Goal: Task Accomplishment & Management: Complete application form

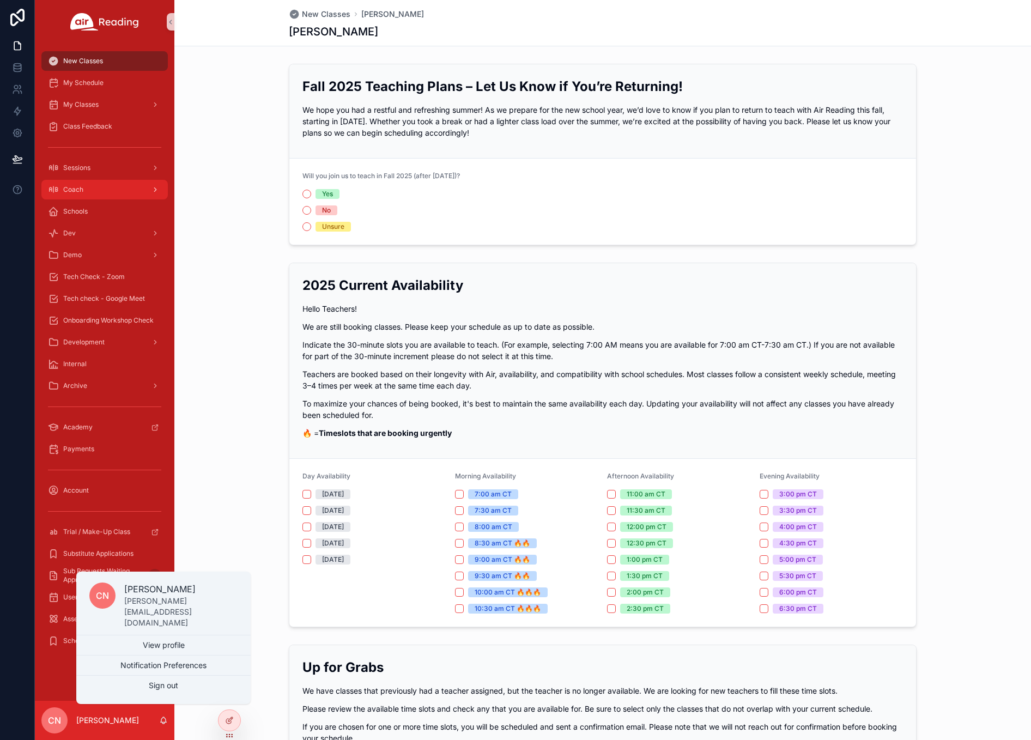
click at [79, 190] on span "Coach" at bounding box center [73, 189] width 20 height 9
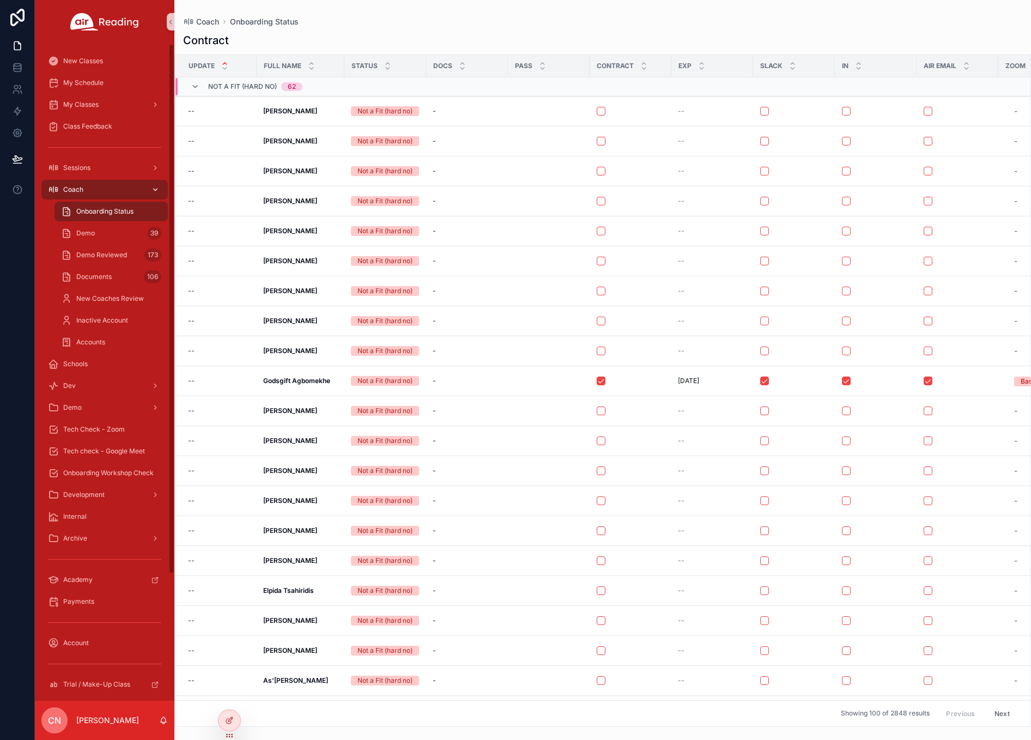
click at [68, 186] on span "Coach" at bounding box center [73, 189] width 20 height 9
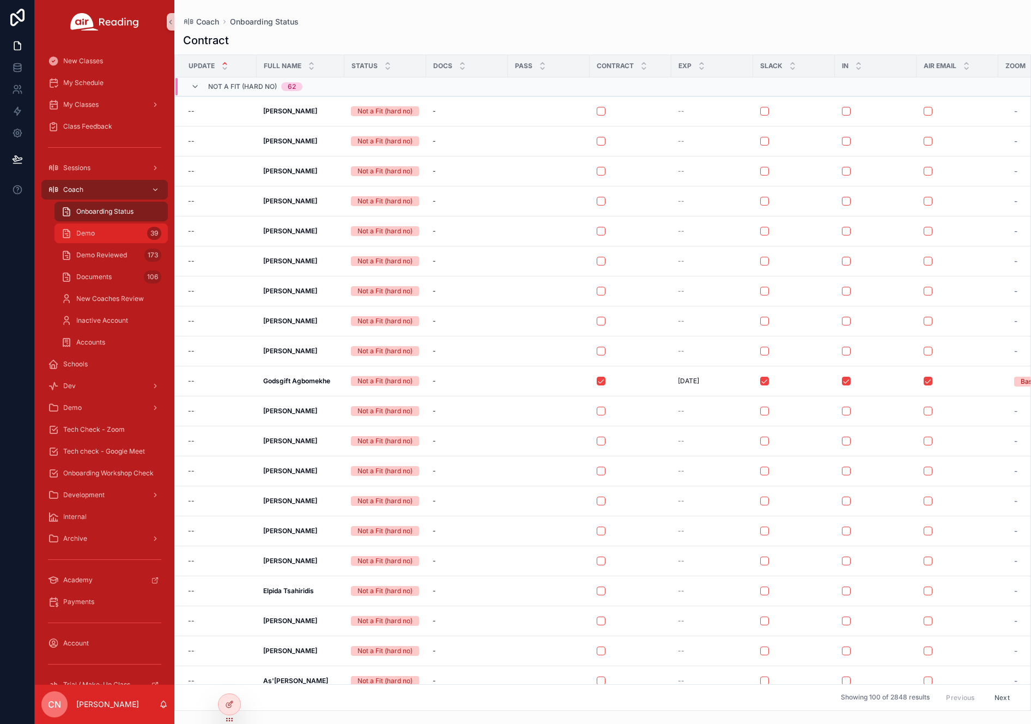
click at [81, 233] on span "Demo" at bounding box center [85, 233] width 19 height 9
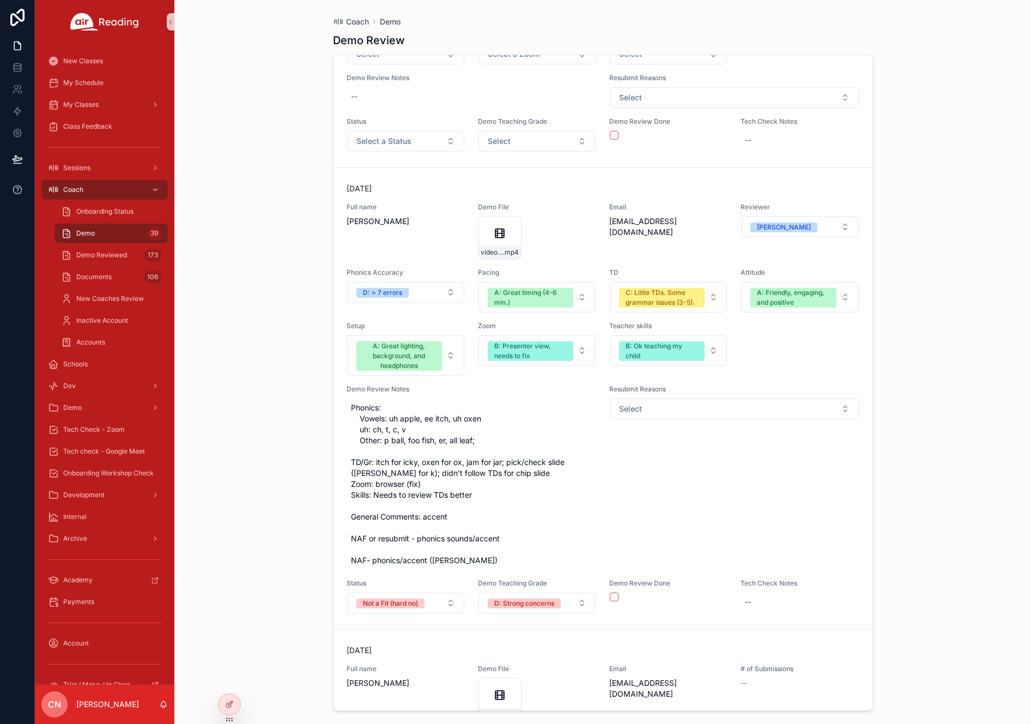
scroll to position [8854, 0]
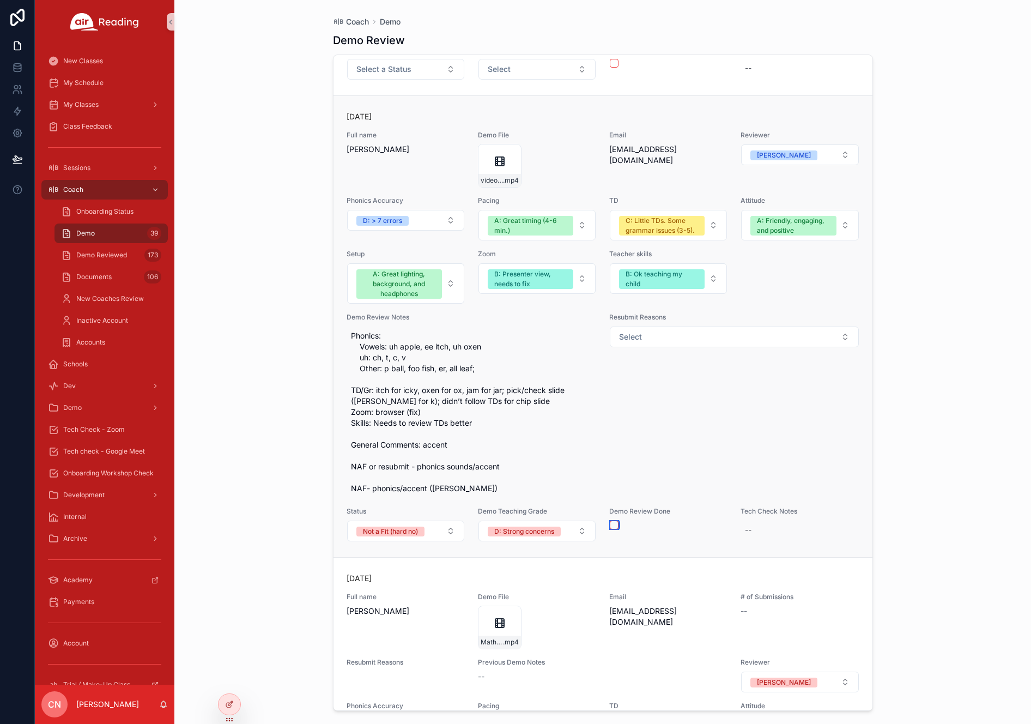
click at [611, 525] on button "scrollable content" at bounding box center [614, 524] width 9 height 9
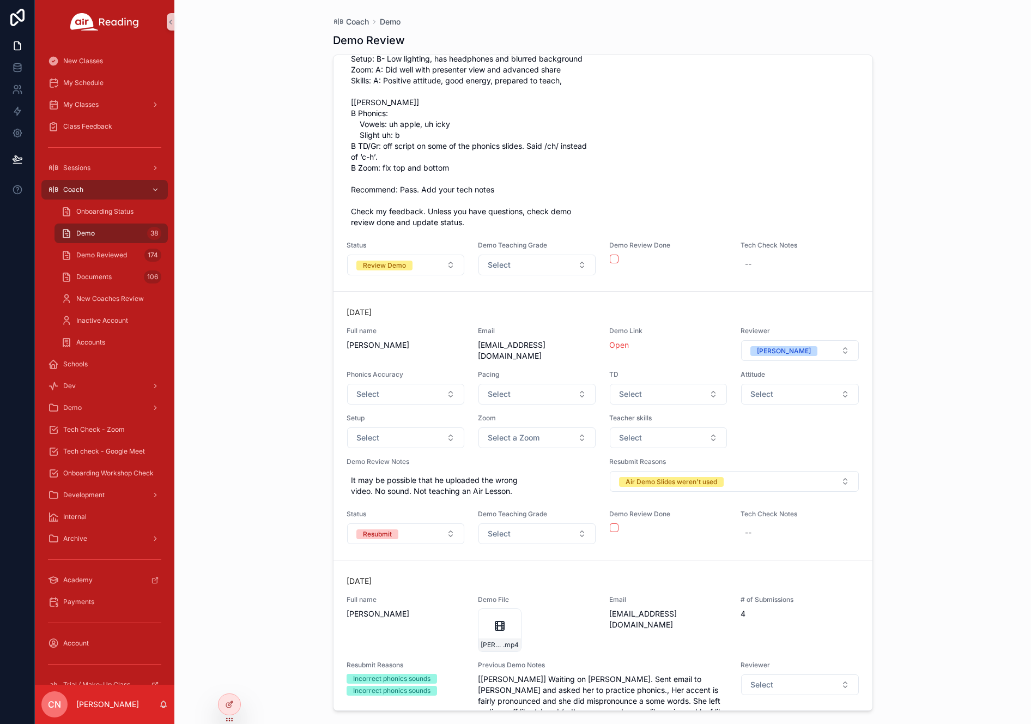
scroll to position [10711, 0]
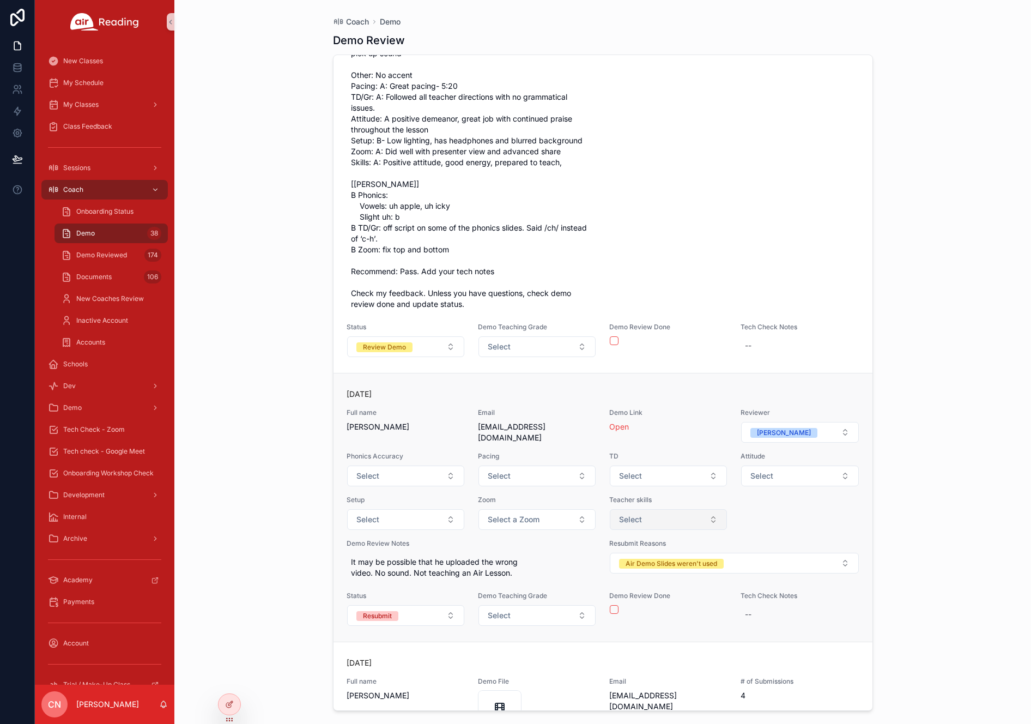
click at [620, 514] on span "Select" at bounding box center [630, 519] width 23 height 11
click at [650, 247] on div "Resubmit Reasons Select" at bounding box center [734, 139] width 250 height 349
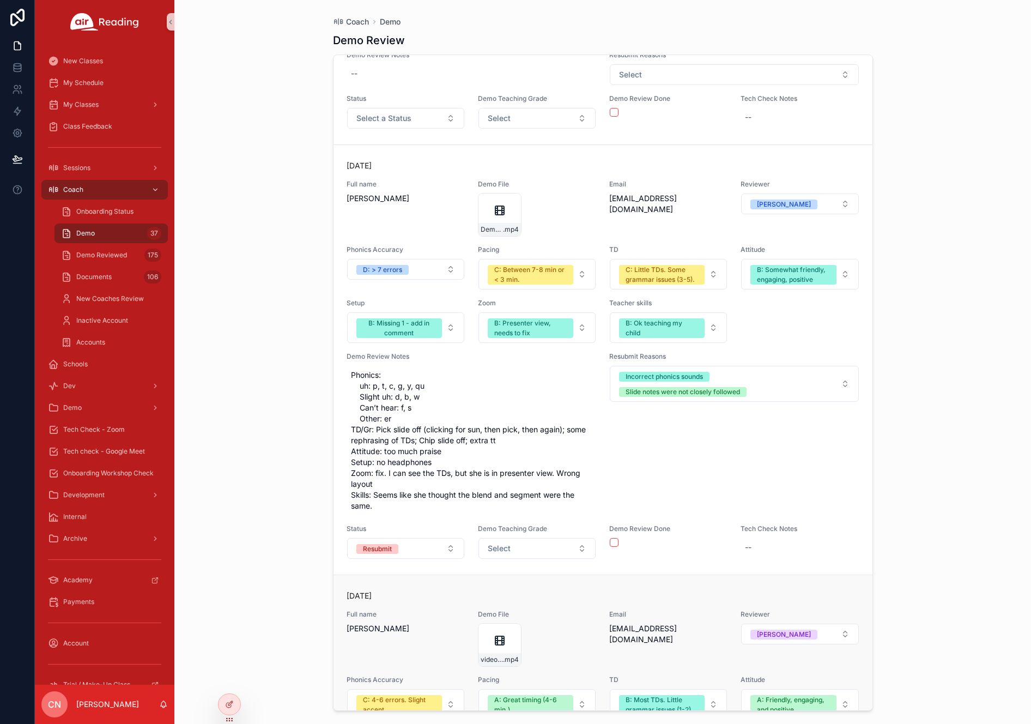
scroll to position [8774, 0]
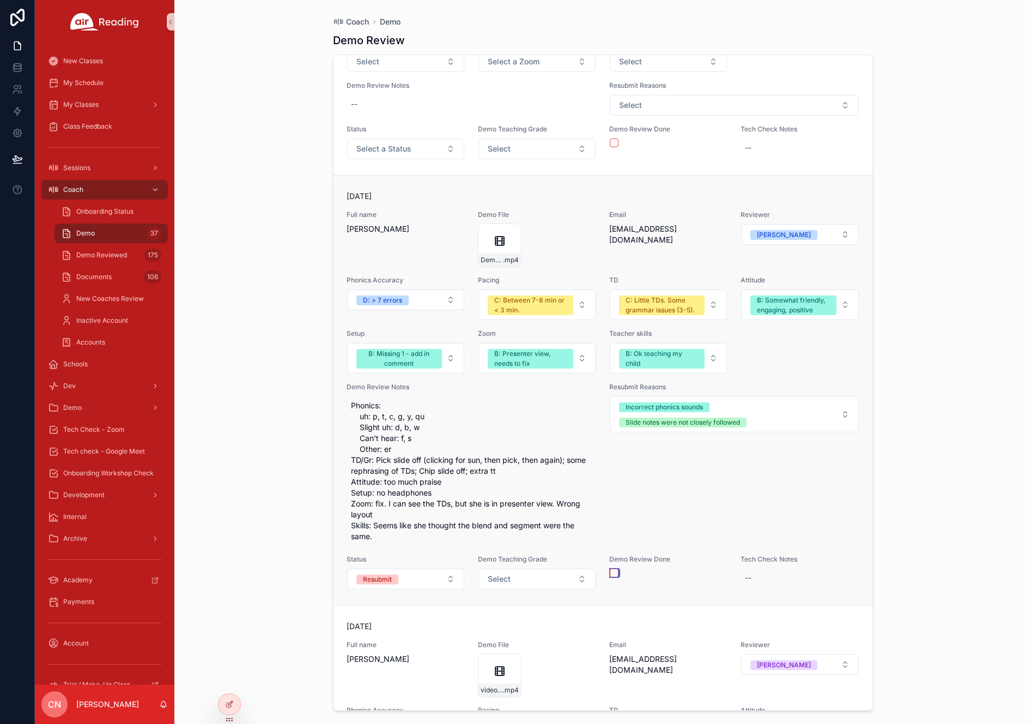
click at [611, 570] on button "scrollable content" at bounding box center [614, 572] width 9 height 9
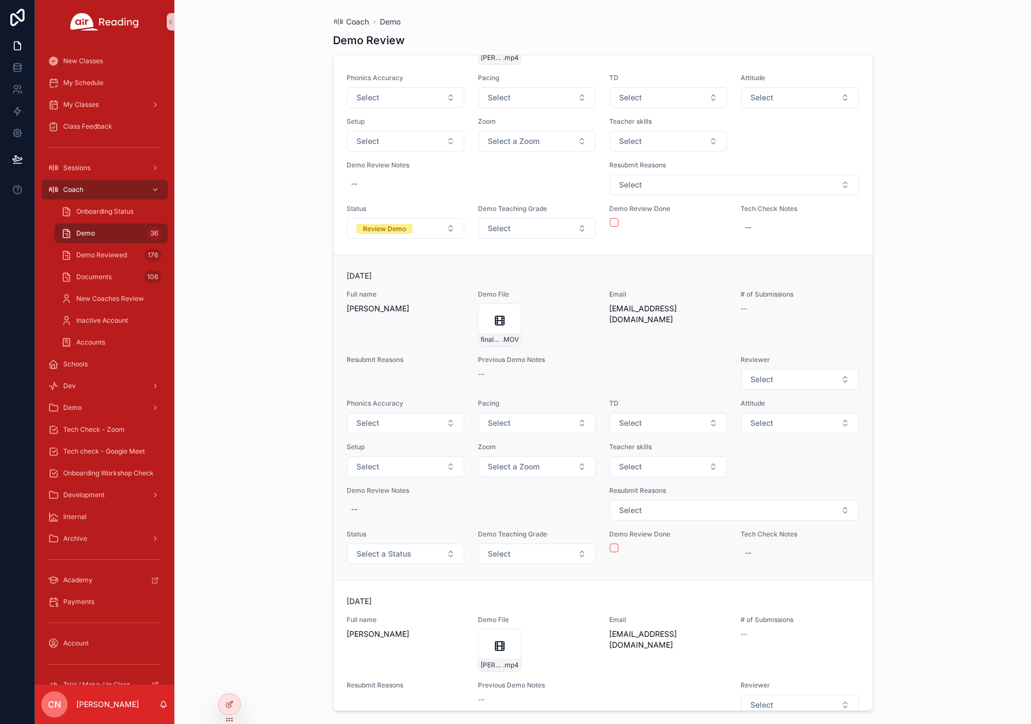
scroll to position [6929, 0]
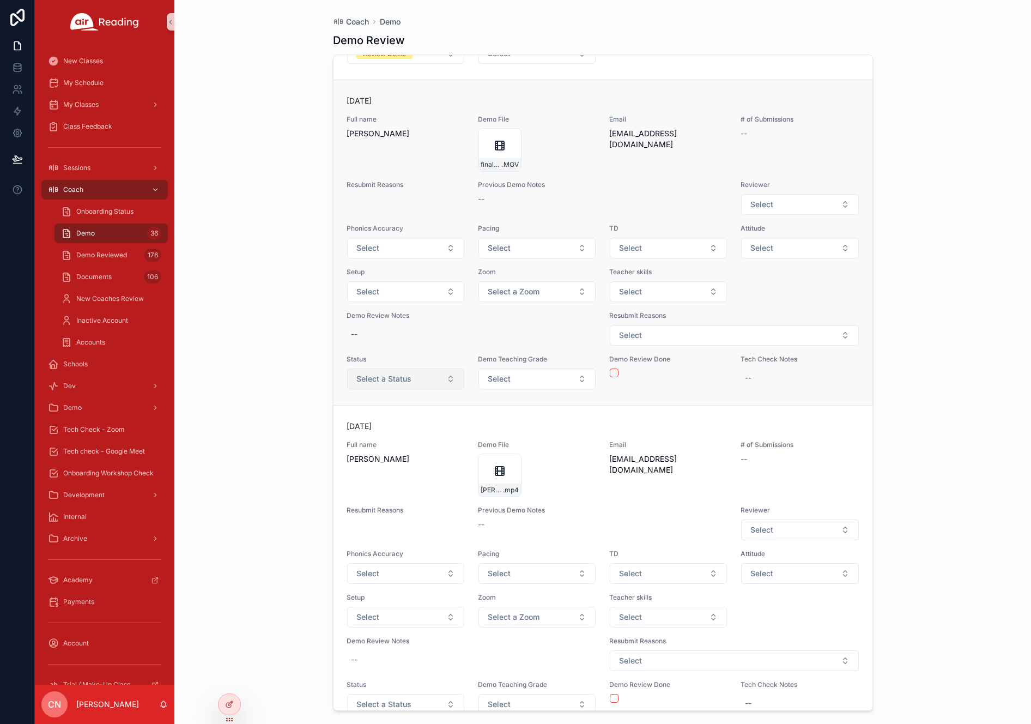
click at [418, 372] on button "Select a Status" at bounding box center [405, 378] width 117 height 21
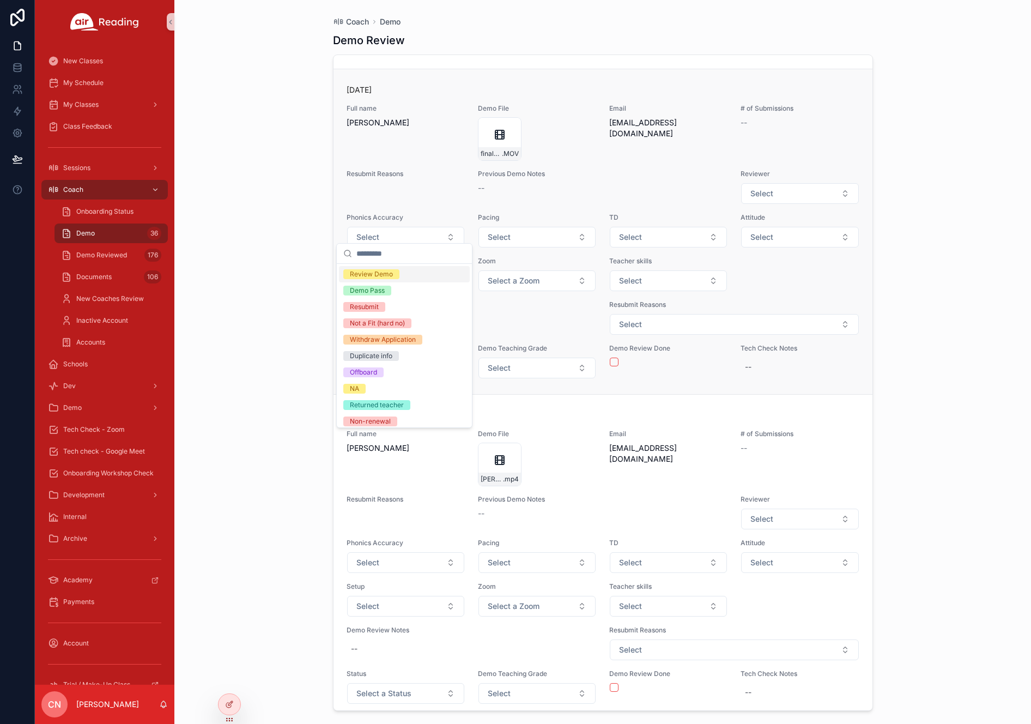
scroll to position [7066, 0]
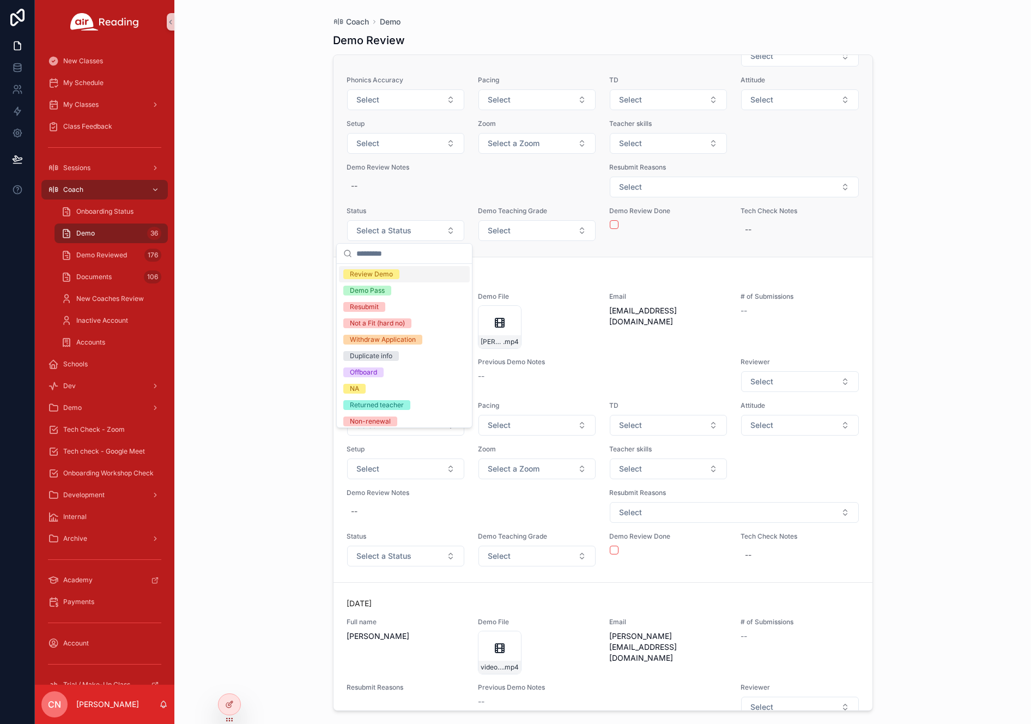
click at [703, 236] on div "Demo Review Done" at bounding box center [668, 223] width 118 height 35
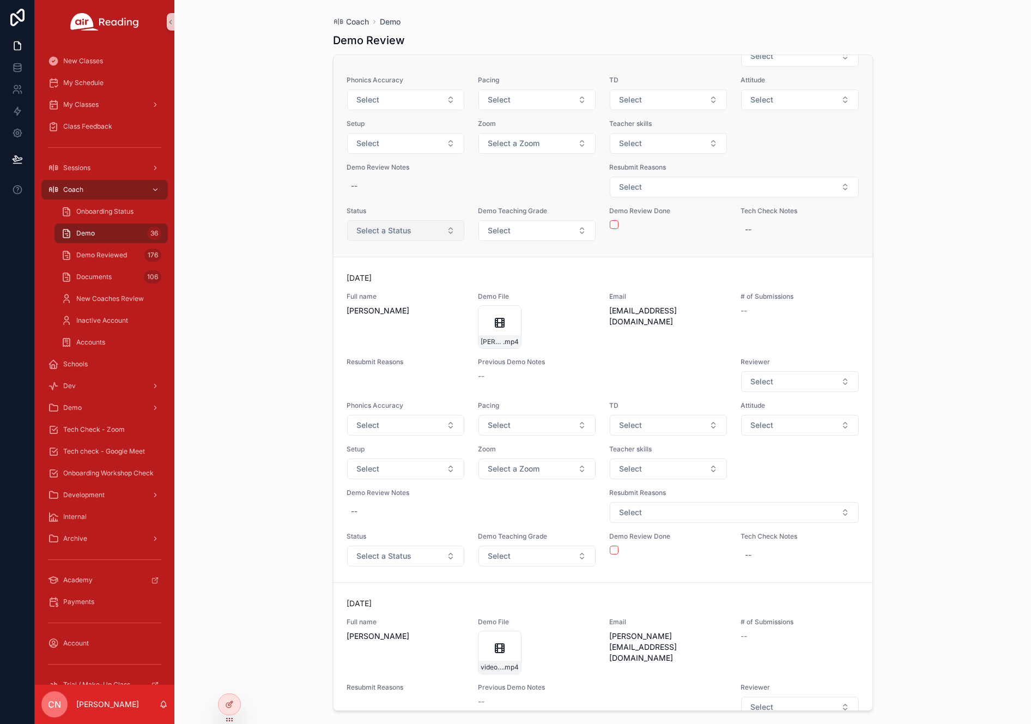
click at [432, 234] on button "Select a Status" at bounding box center [405, 230] width 117 height 21
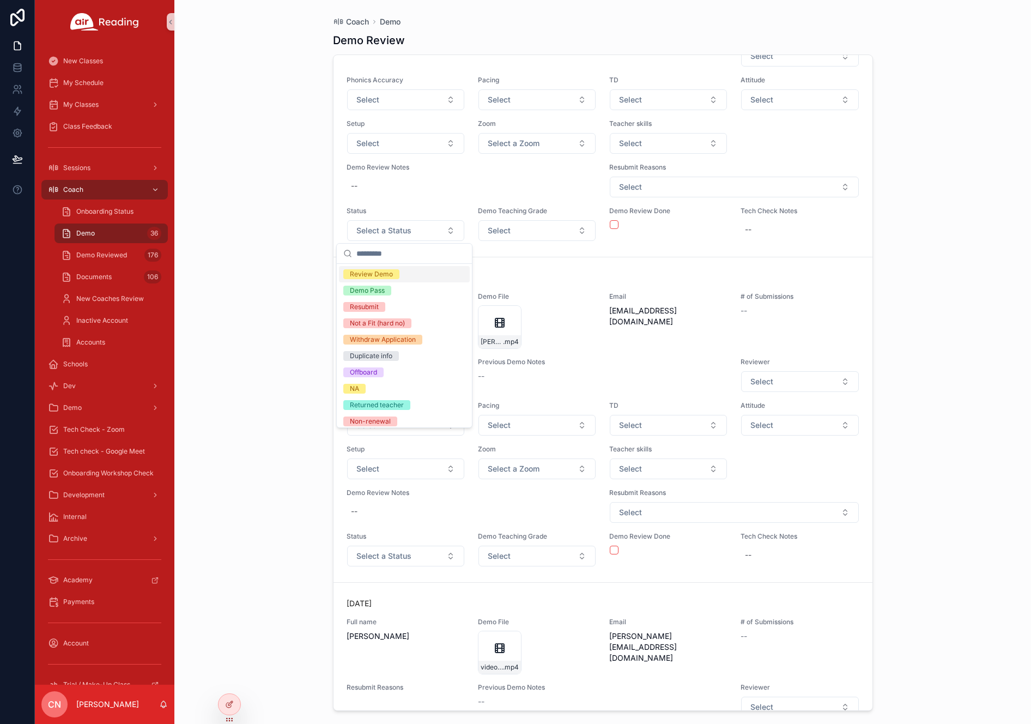
click at [421, 274] on div "Review Demo" at bounding box center [404, 274] width 131 height 16
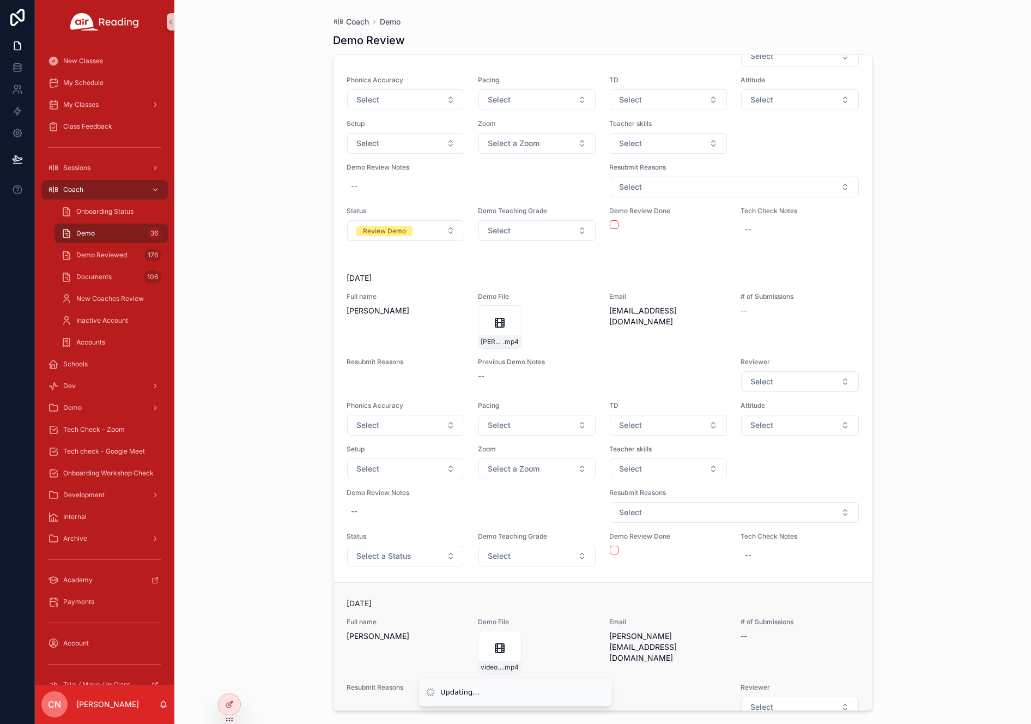
scroll to position [7248, 0]
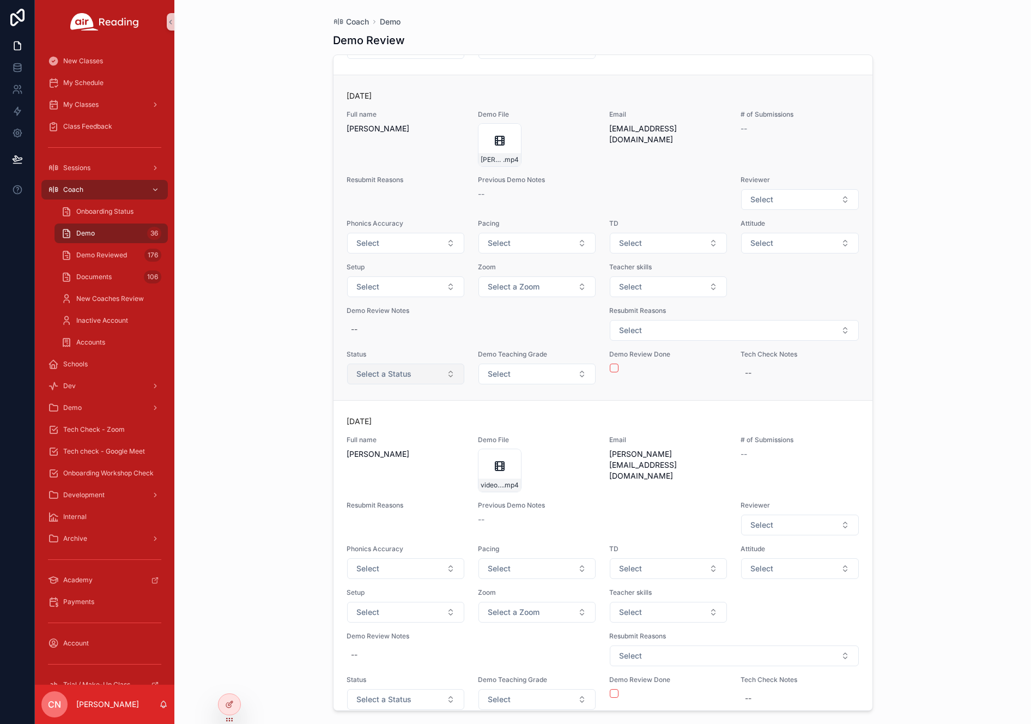
click at [373, 374] on span "Select a Status" at bounding box center [383, 373] width 55 height 11
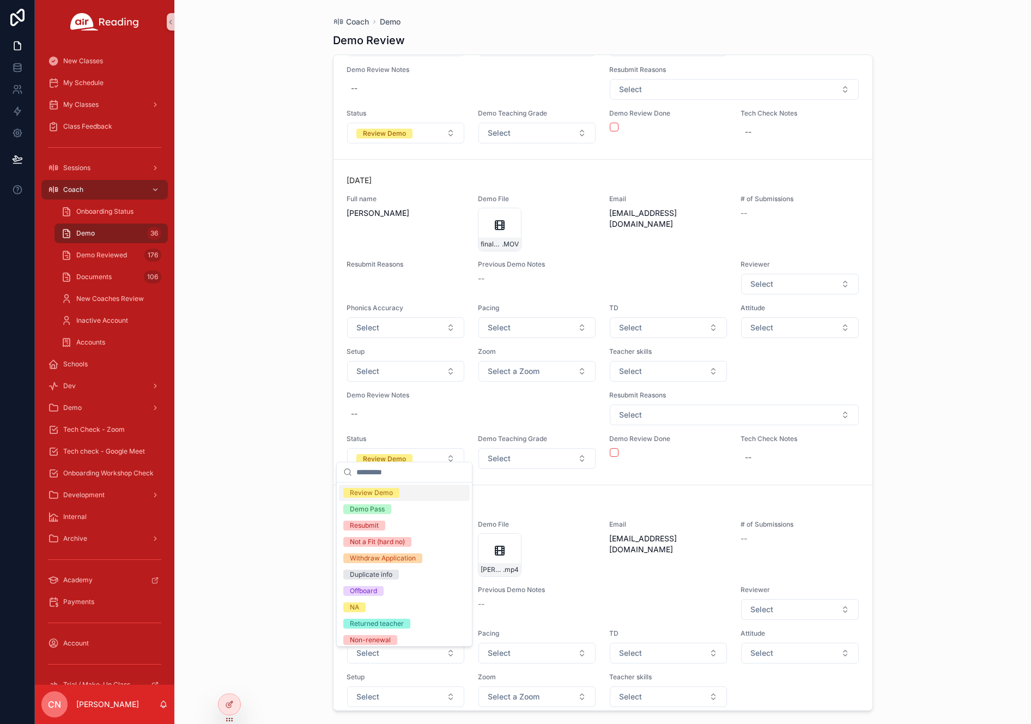
scroll to position [7173, 0]
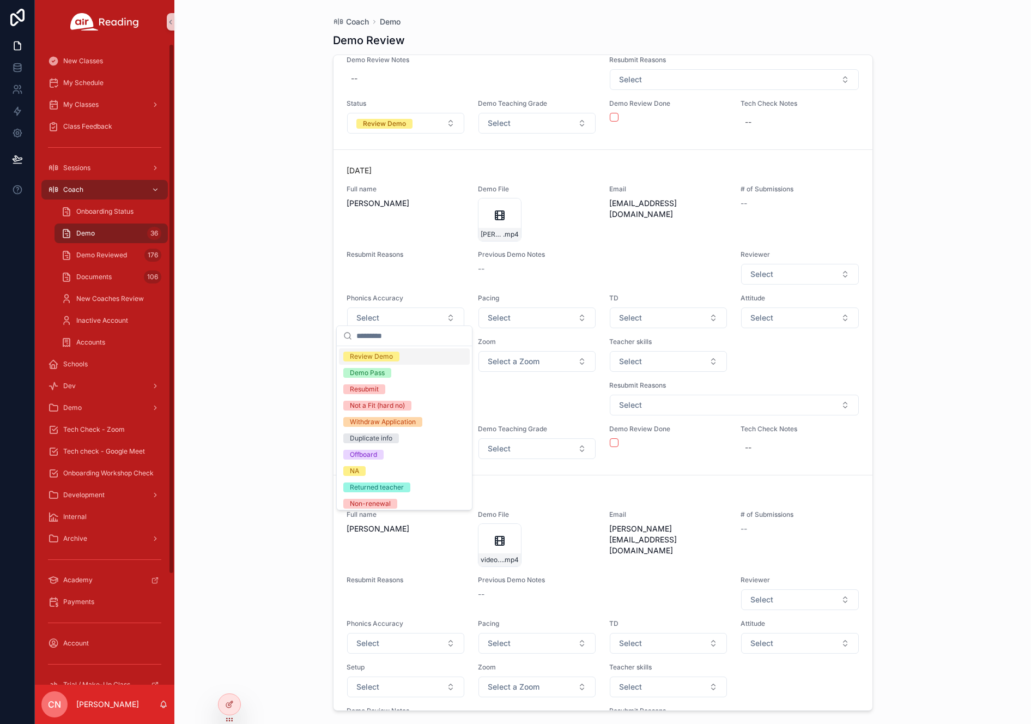
click at [246, 297] on div "Coach Demo Demo Review Yesterday Full name Charles Lavers Demo File video130920…" at bounding box center [602, 362] width 856 height 724
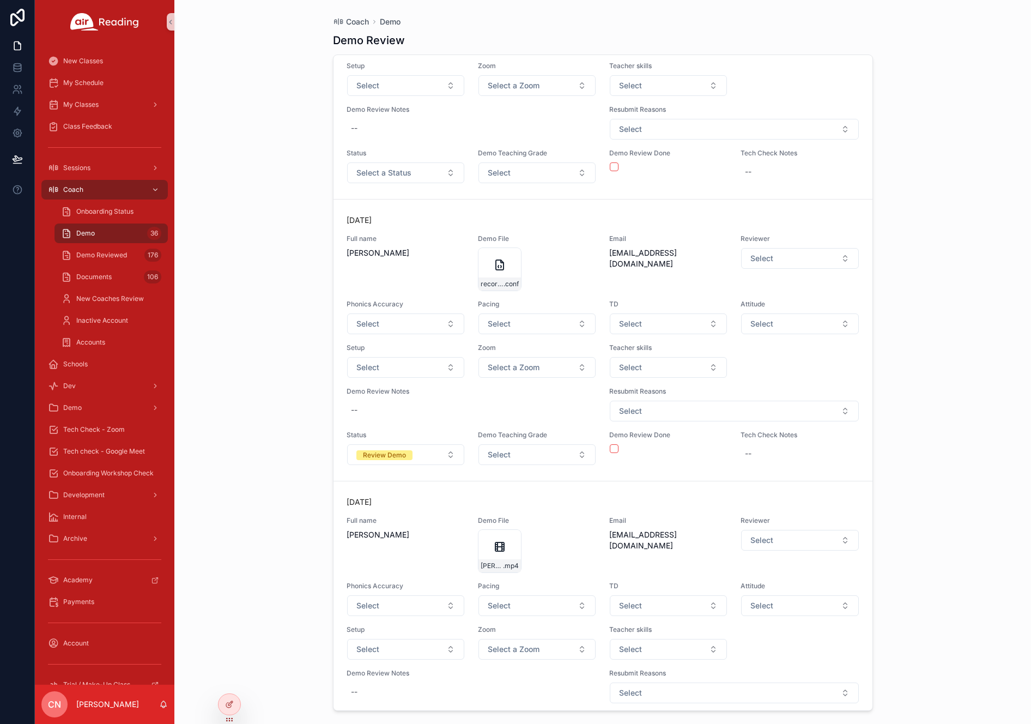
scroll to position [1260, 0]
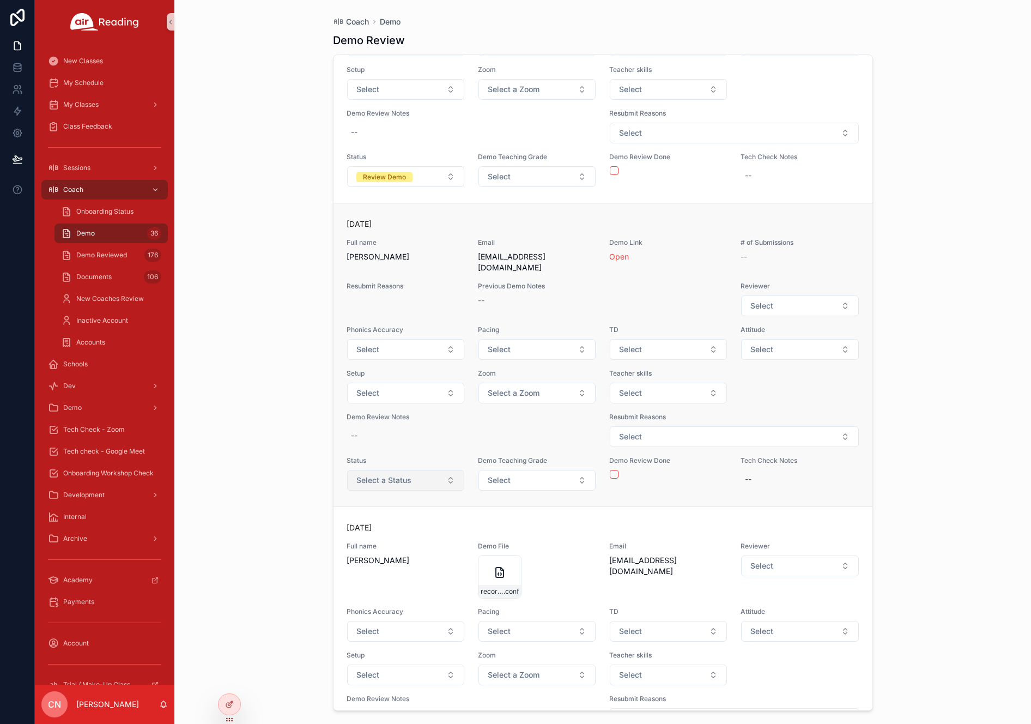
click at [407, 475] on span "Select a Status" at bounding box center [383, 480] width 55 height 11
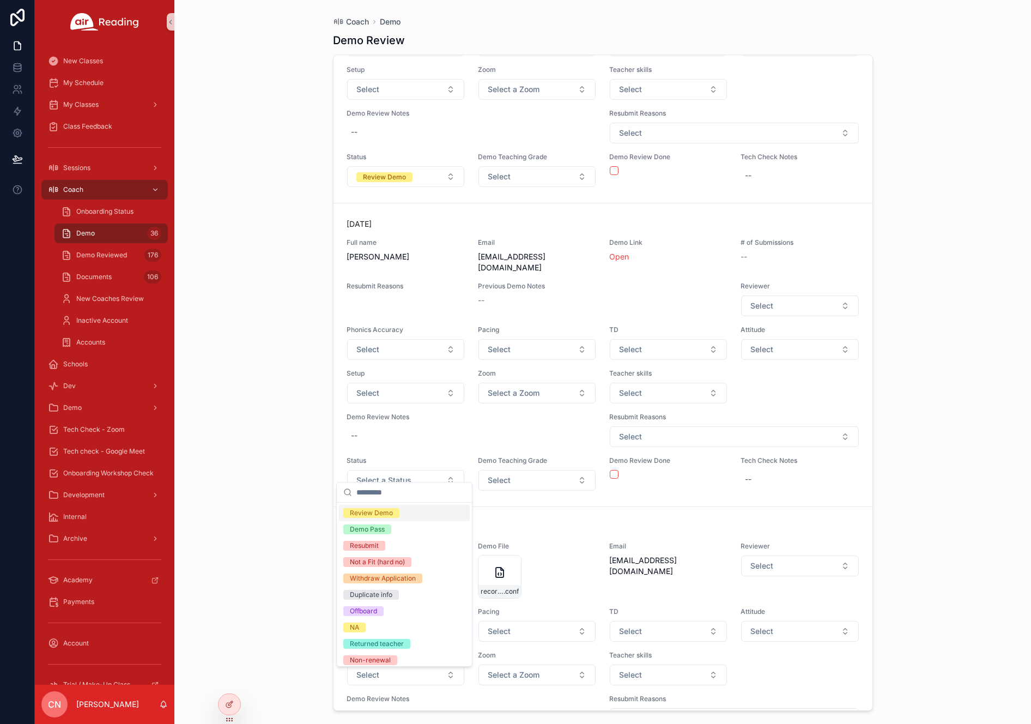
click at [398, 511] on span "Review Demo" at bounding box center [371, 513] width 56 height 10
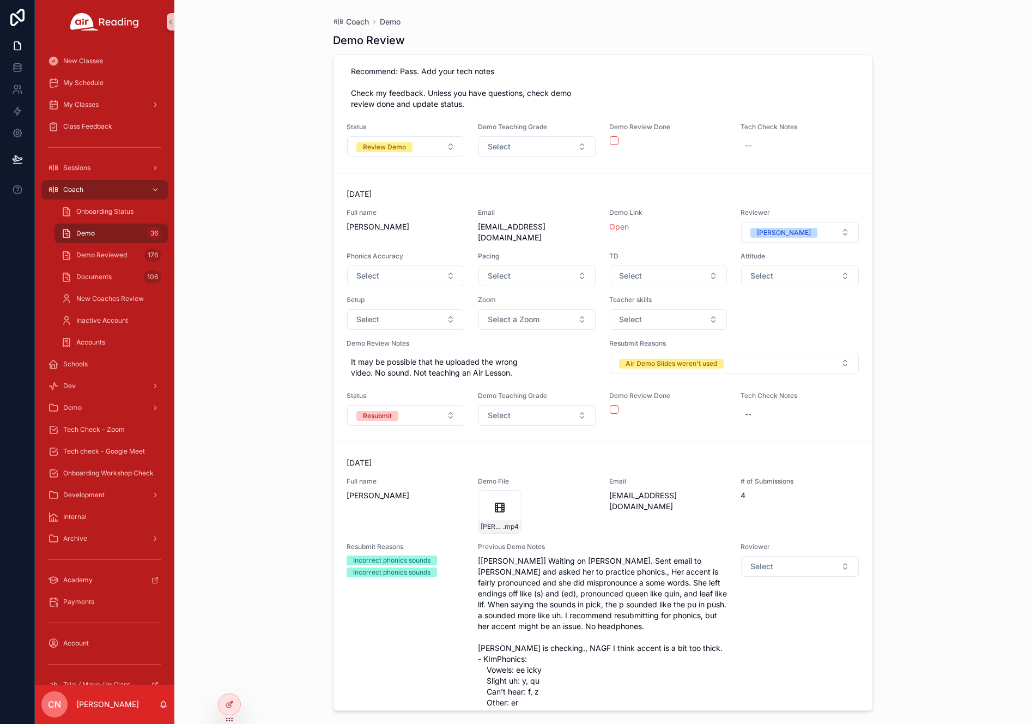
scroll to position [10157, 0]
click at [611, 404] on button "scrollable content" at bounding box center [614, 408] width 9 height 9
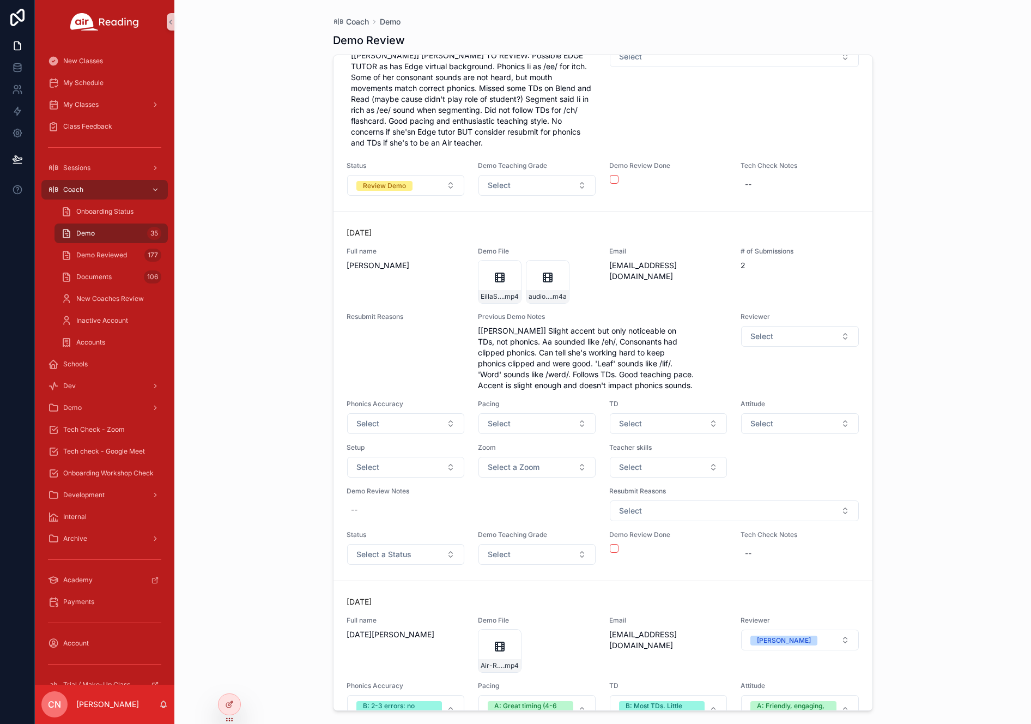
scroll to position [9117, 0]
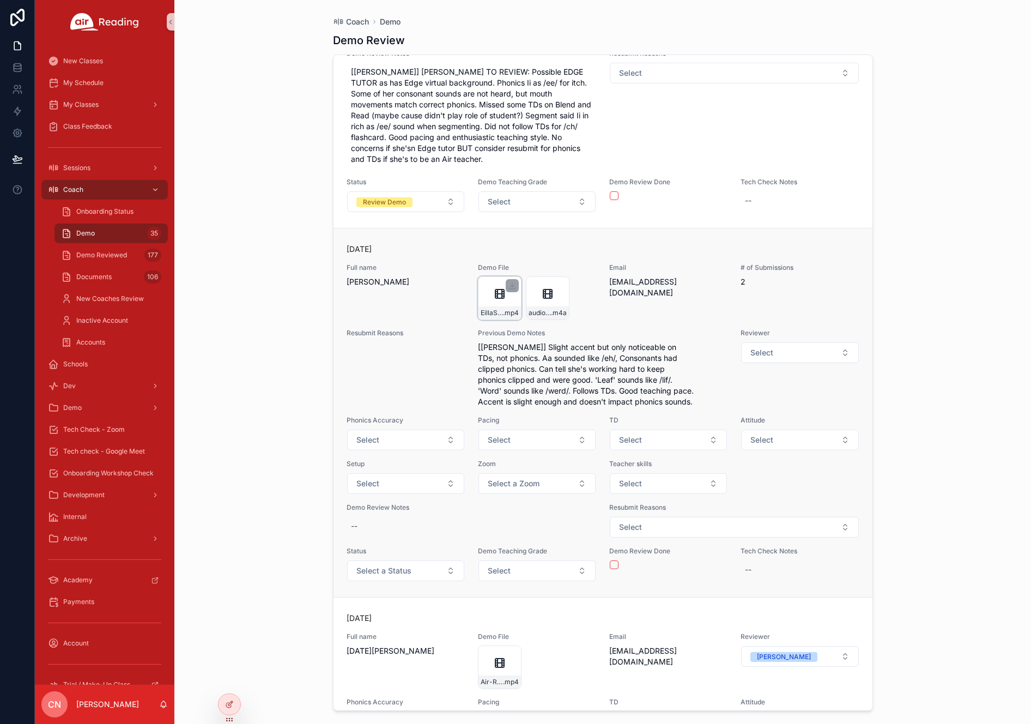
click at [497, 293] on icon "scrollable content" at bounding box center [497, 293] width 0 height 9
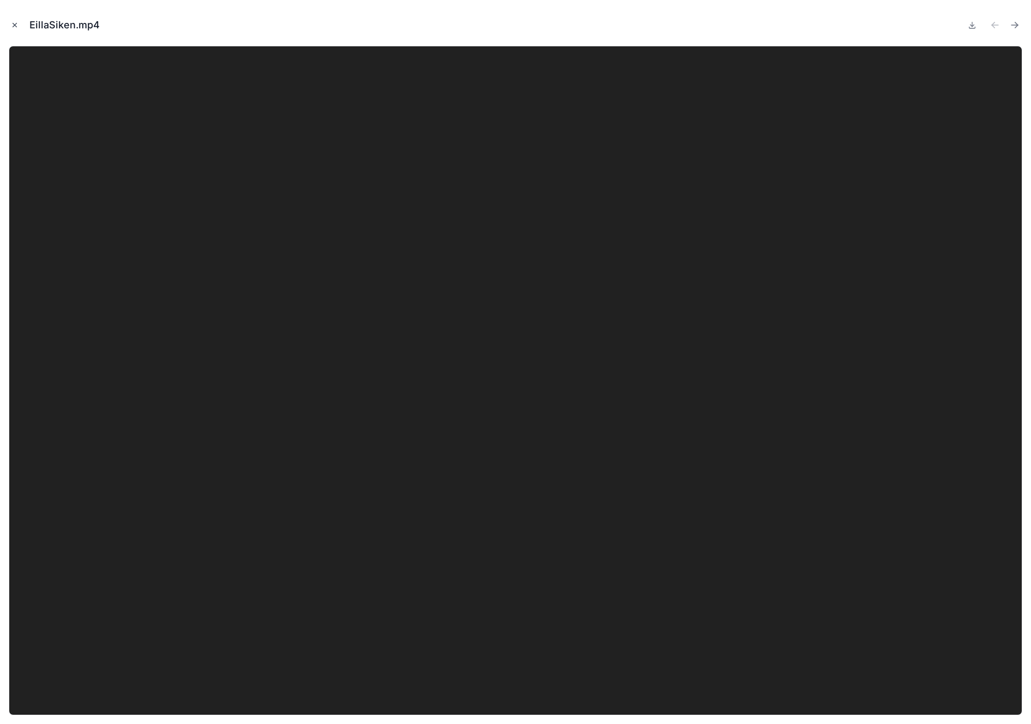
click at [15, 23] on icon "Close modal" at bounding box center [15, 25] width 8 height 8
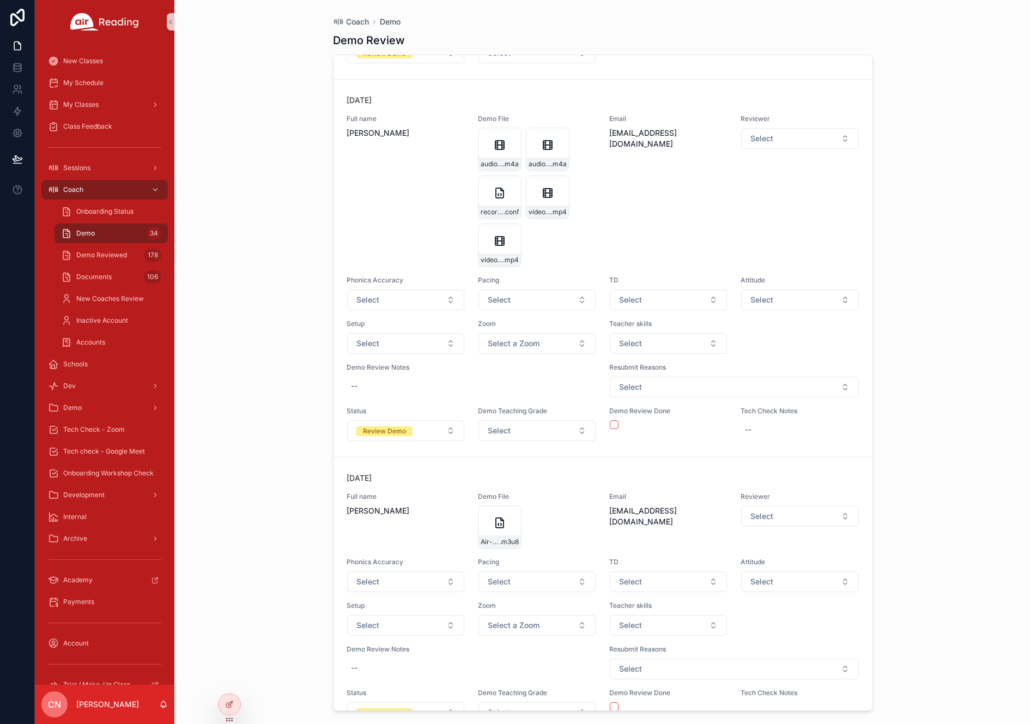
scroll to position [5769, 0]
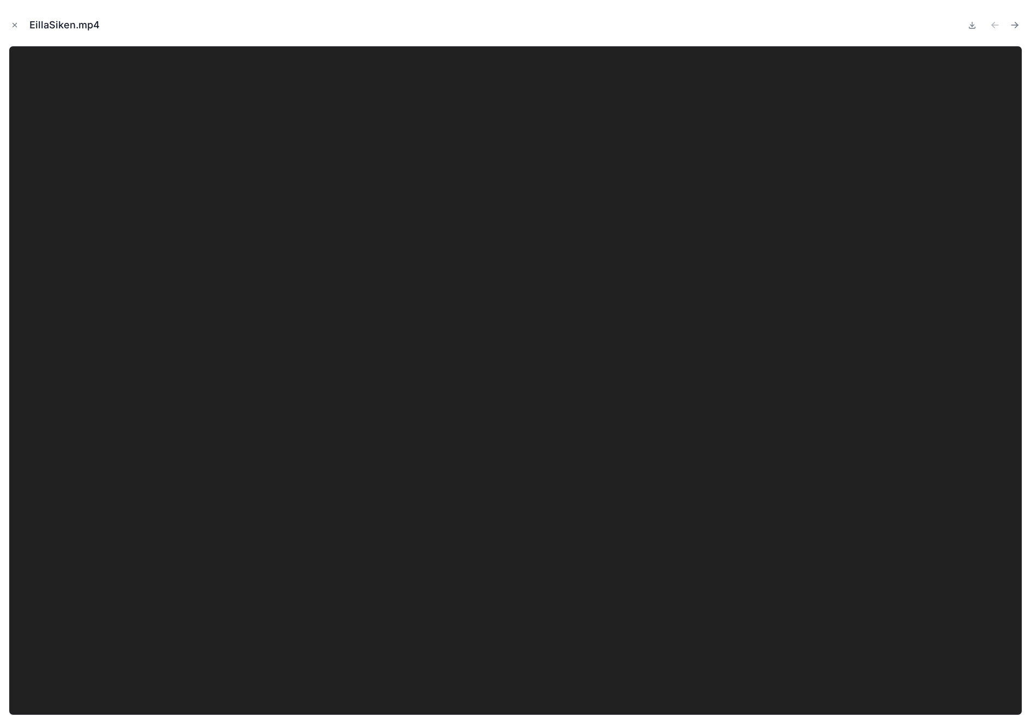
scroll to position [5218, 0]
click at [16, 25] on icon "Close modal" at bounding box center [15, 25] width 8 height 8
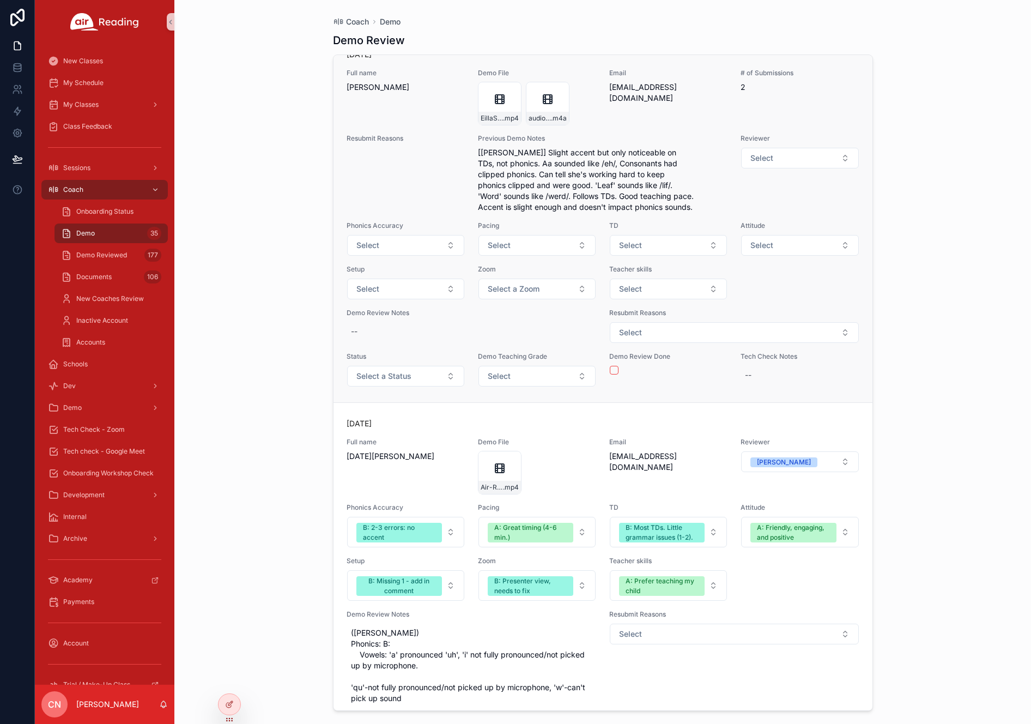
scroll to position [9155, 0]
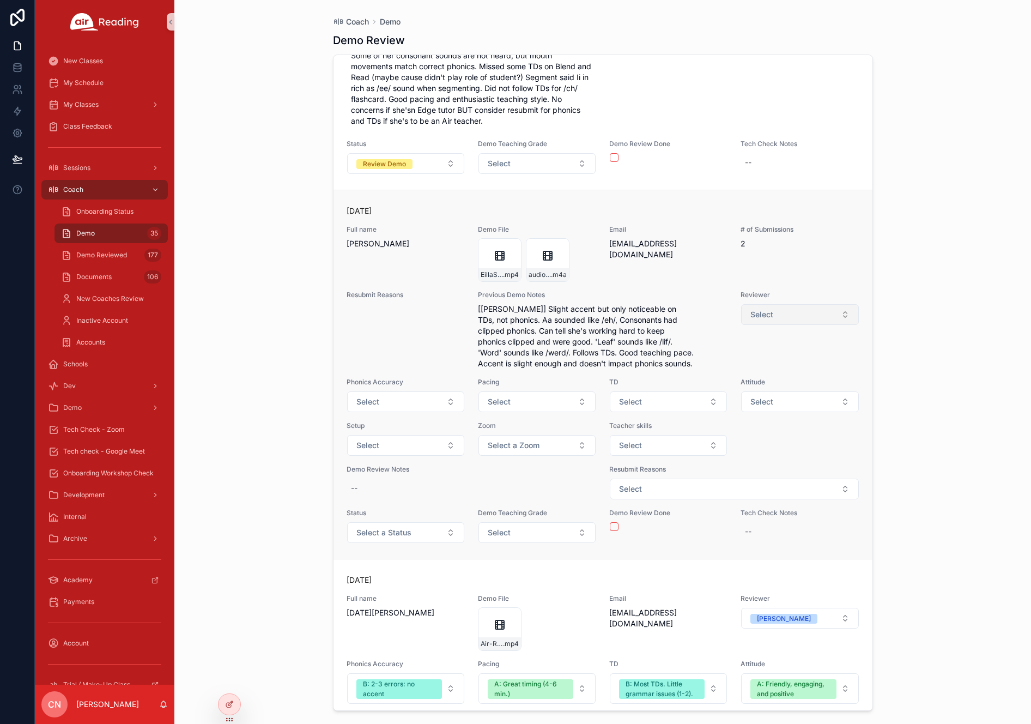
click at [765, 315] on span "Select" at bounding box center [761, 314] width 23 height 11
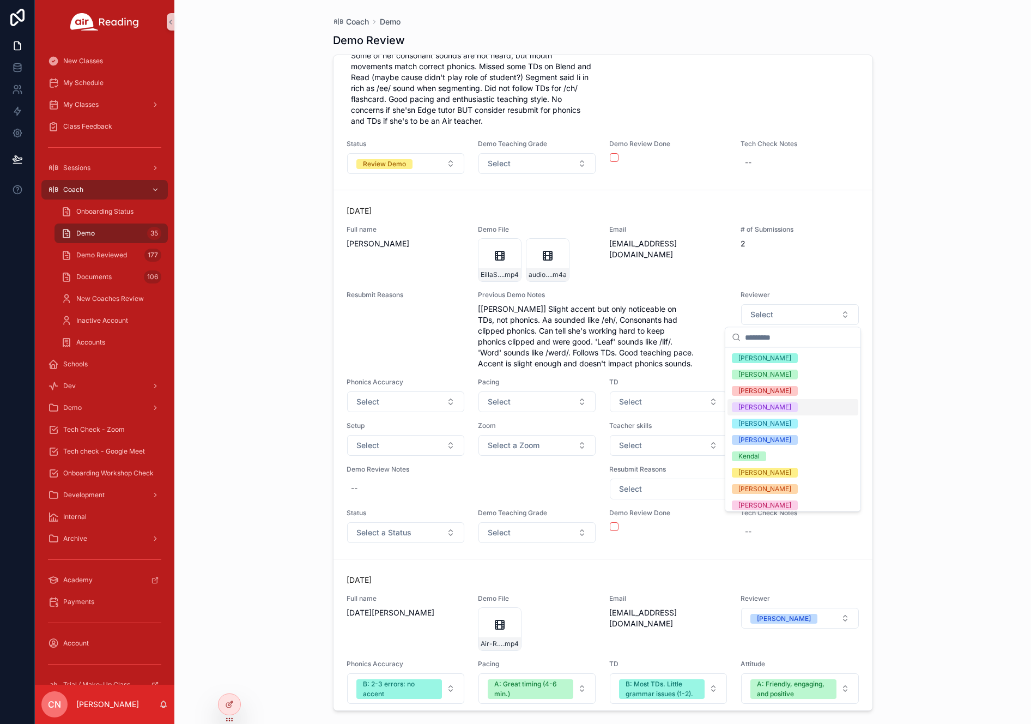
click at [781, 401] on div "[PERSON_NAME]" at bounding box center [792, 407] width 131 height 16
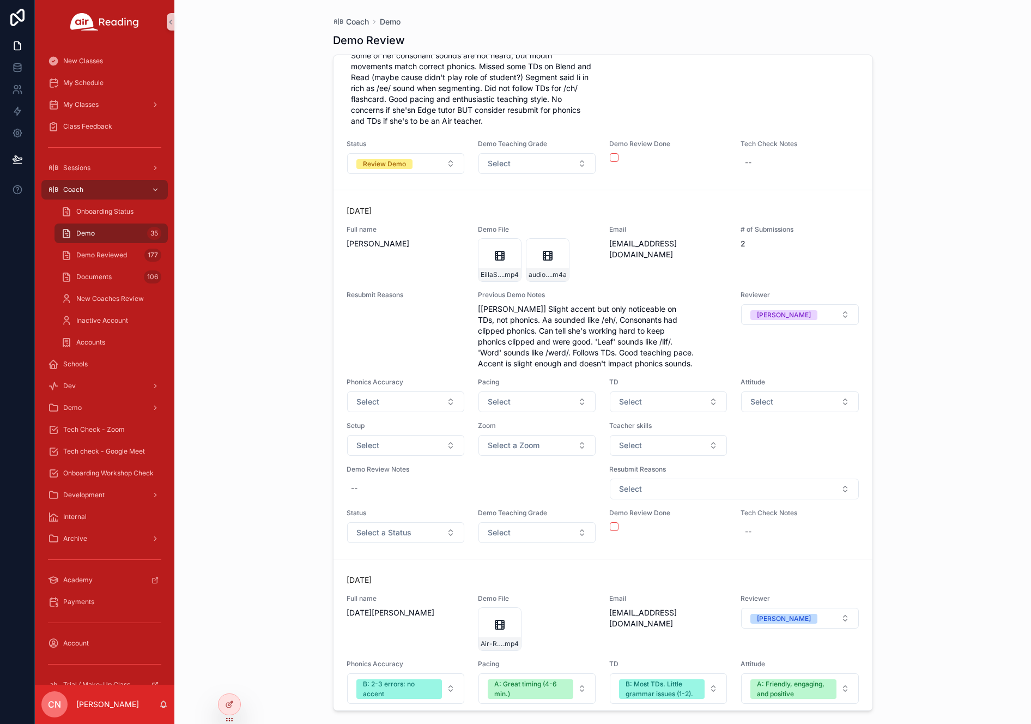
click at [395, 395] on button "Select" at bounding box center [405, 401] width 117 height 21
click at [388, 461] on div "B: 2-3 errors: no accent" at bounding box center [386, 460] width 73 height 10
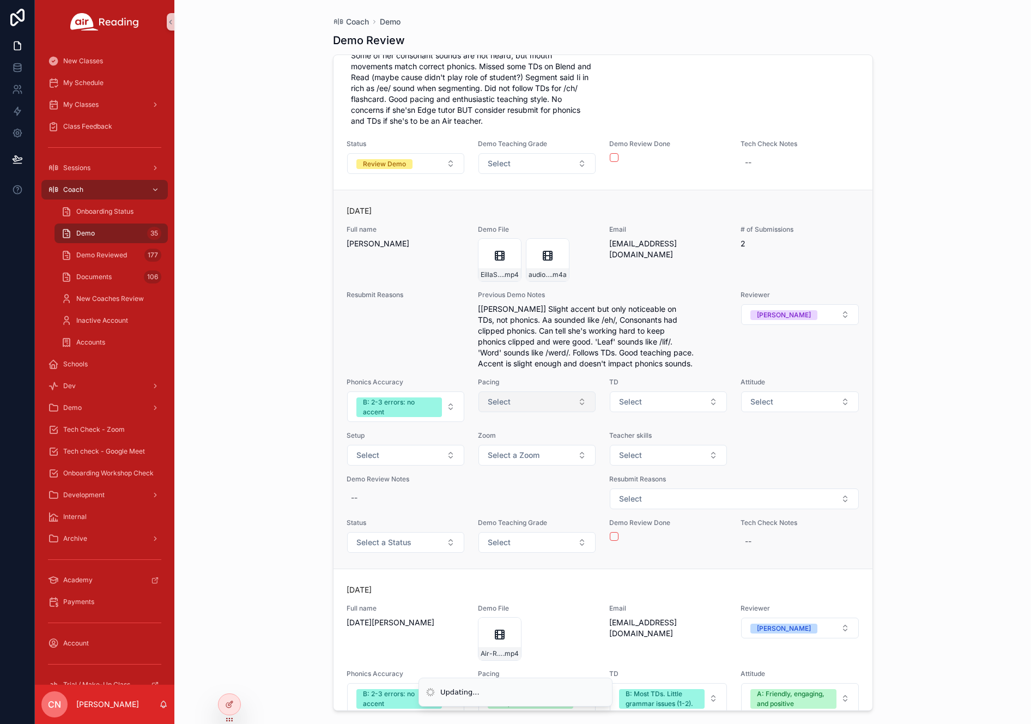
click at [500, 396] on span "Select" at bounding box center [499, 401] width 23 height 11
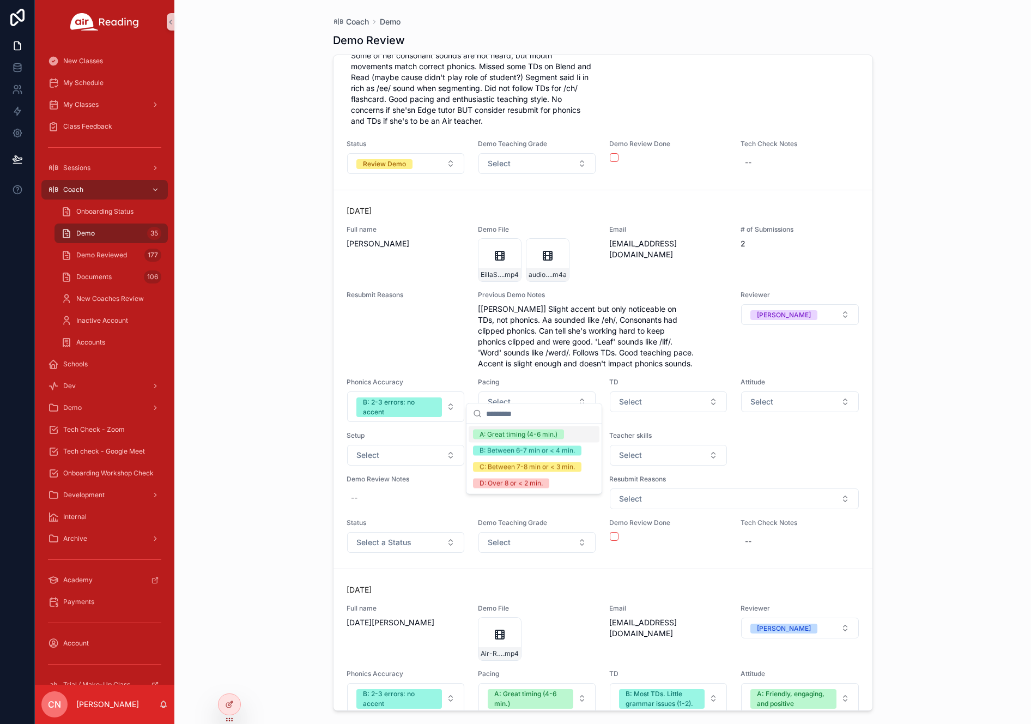
click at [530, 433] on div "A: Great timing (4-6 min.)" at bounding box center [518, 434] width 78 height 10
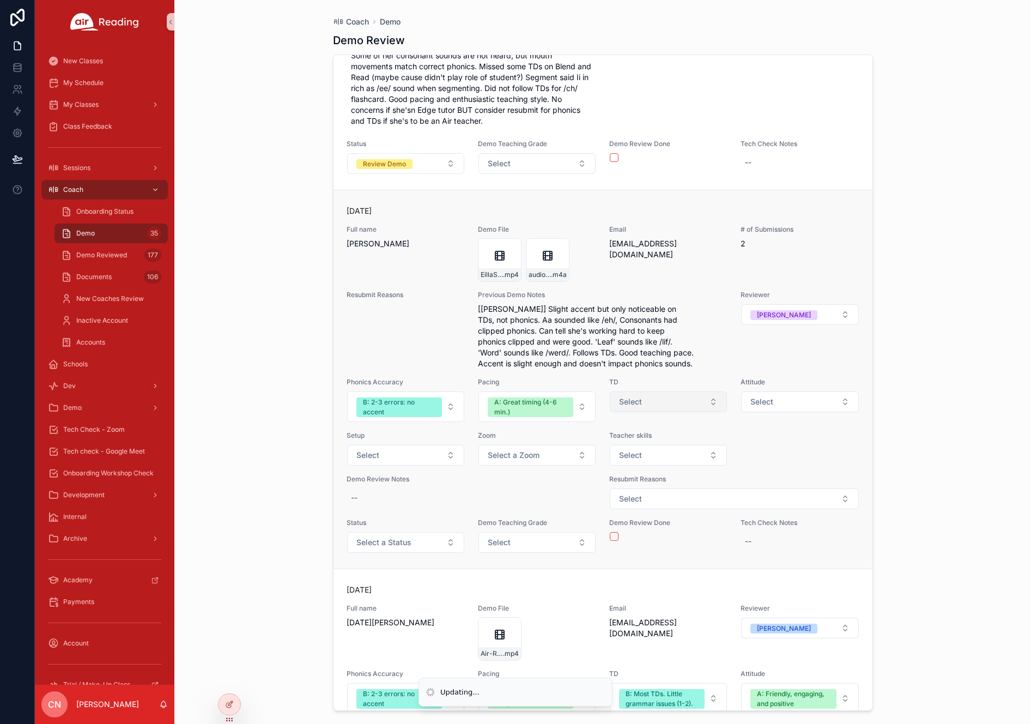
click at [634, 397] on button "Select" at bounding box center [668, 401] width 117 height 21
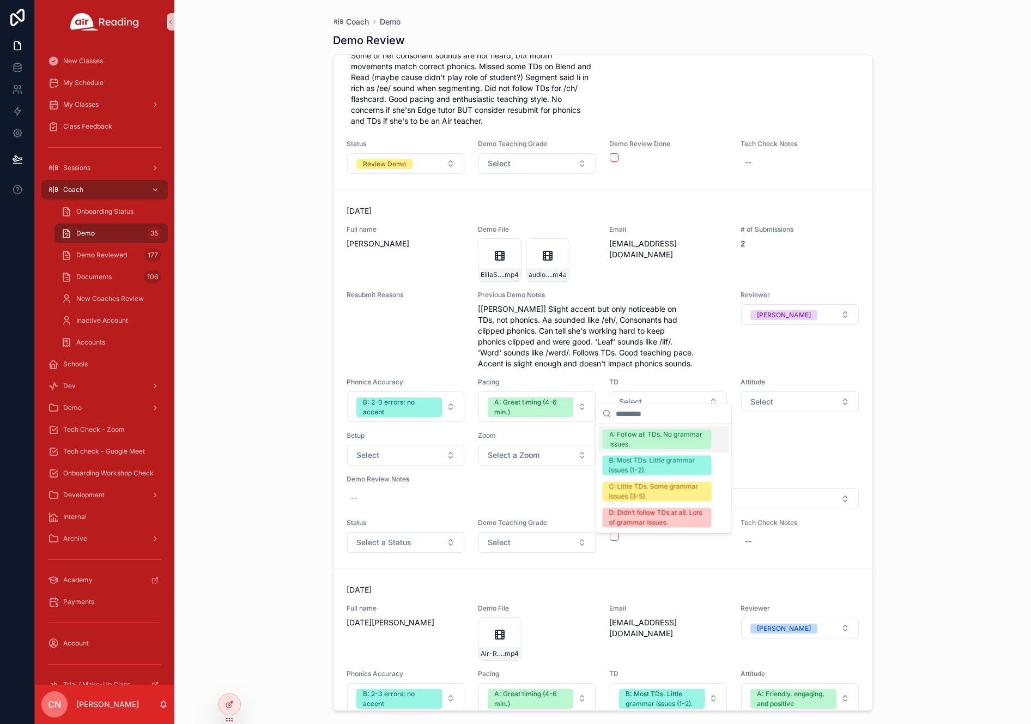
click at [638, 442] on div "A: Follow all TDs. No grammar issues." at bounding box center [657, 439] width 96 height 20
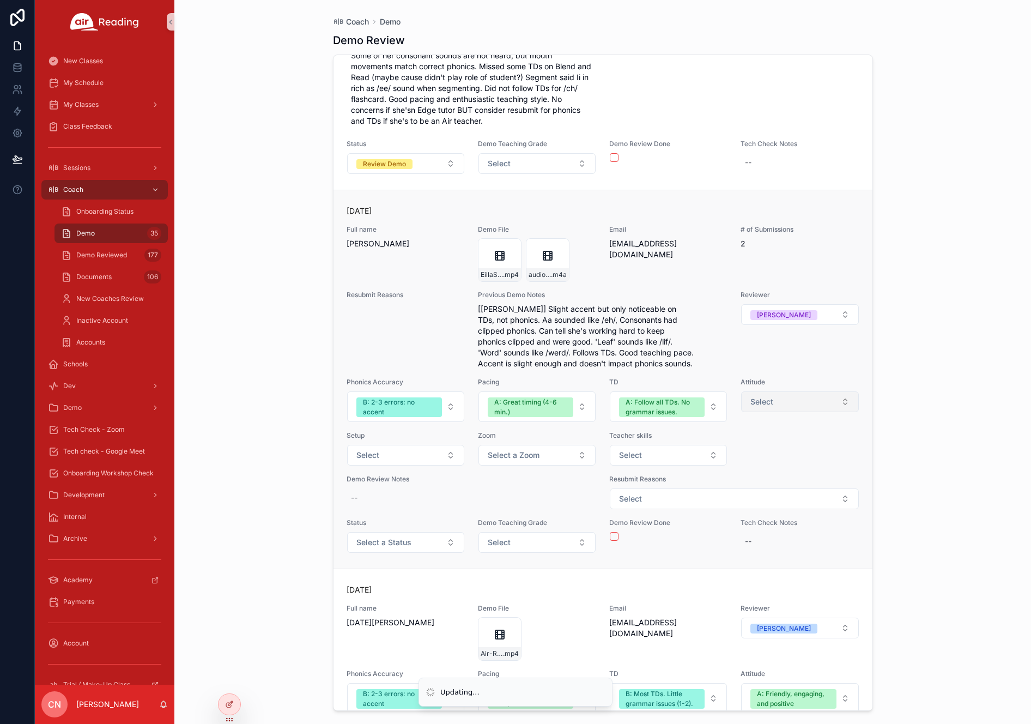
click at [785, 391] on button "Select" at bounding box center [799, 401] width 117 height 21
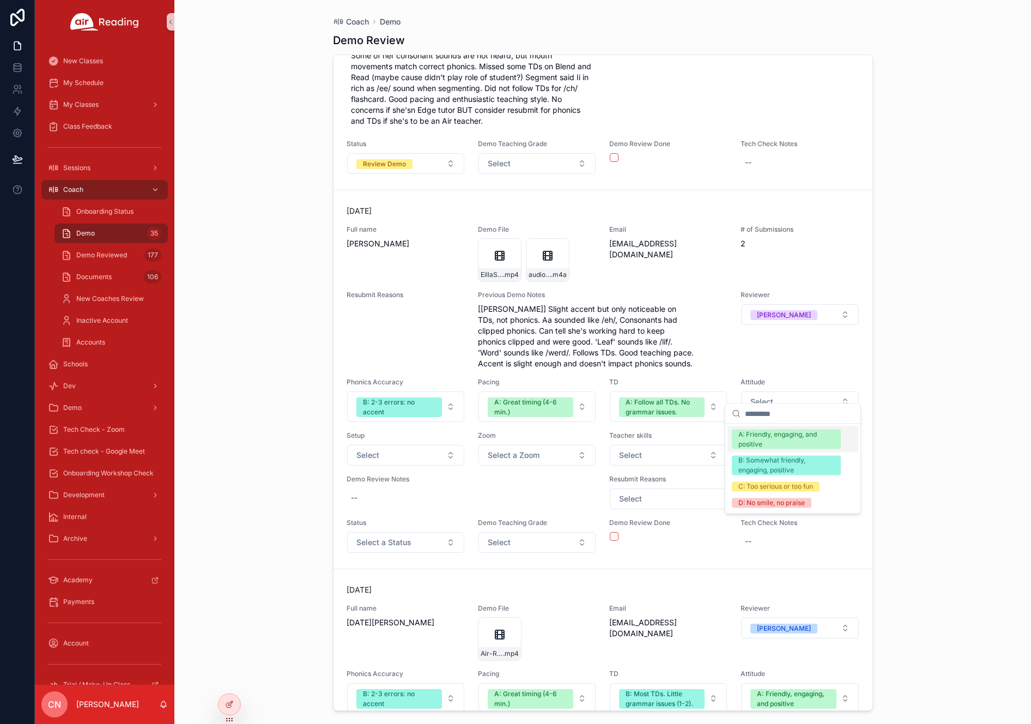
click at [783, 439] on div "A: Friendly, engaging, and positive" at bounding box center [786, 439] width 96 height 20
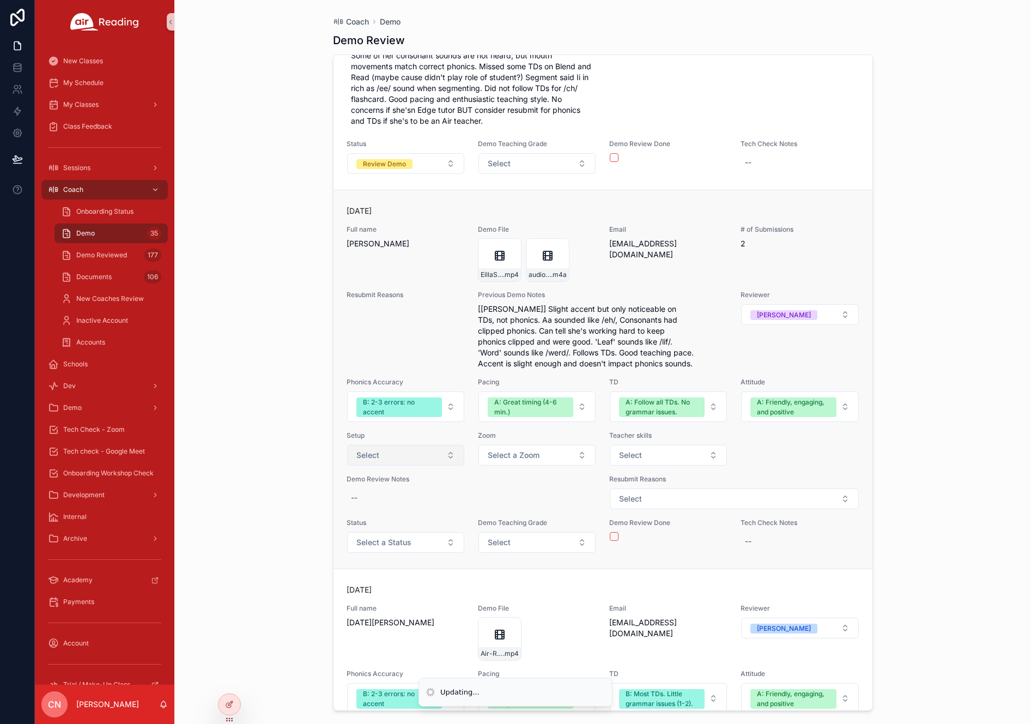
click at [395, 446] on button "Select" at bounding box center [405, 455] width 117 height 21
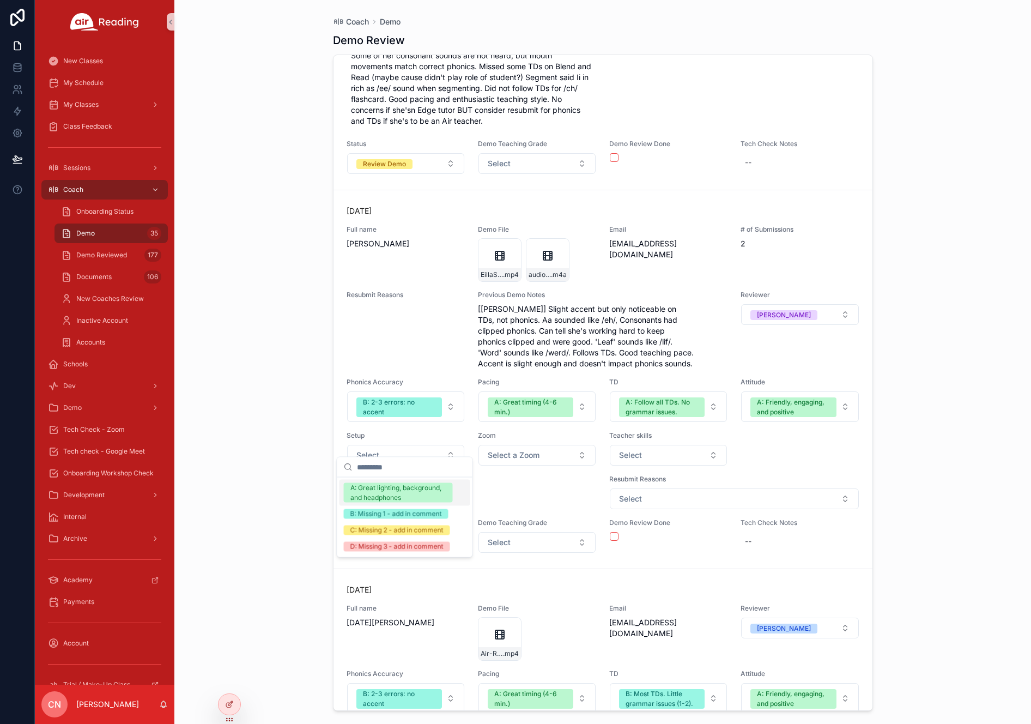
click at [402, 489] on div "A: Great lighting, background, and headphones" at bounding box center [398, 493] width 96 height 20
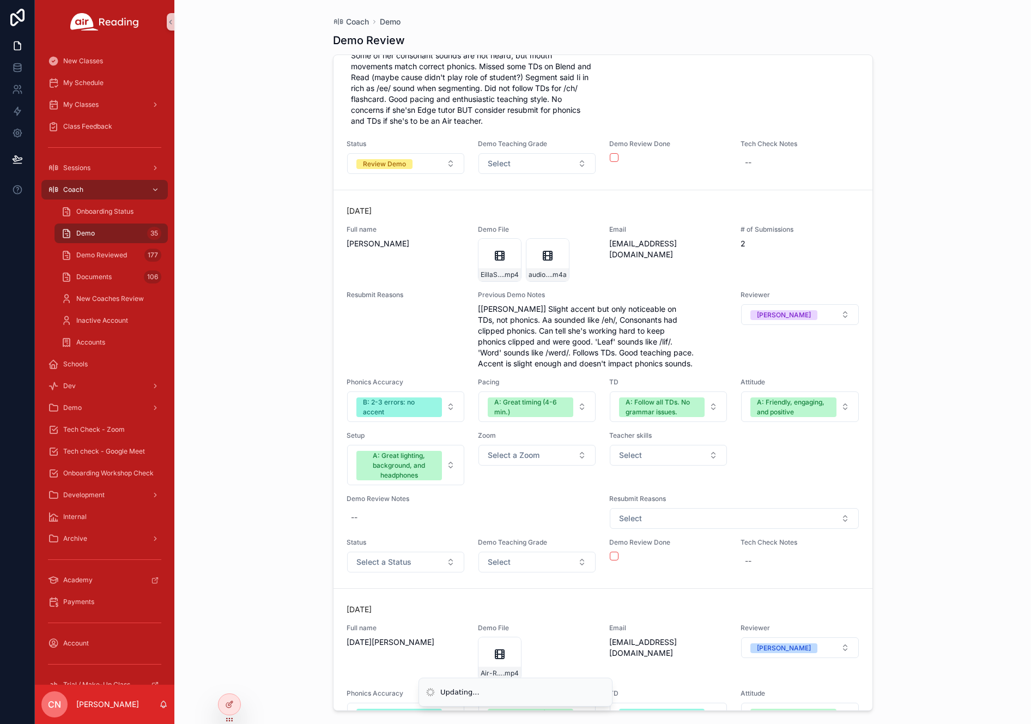
click at [501, 449] on span "Select a Zoom" at bounding box center [514, 454] width 52 height 11
click at [519, 449] on button "Select a Zoom" at bounding box center [536, 455] width 117 height 21
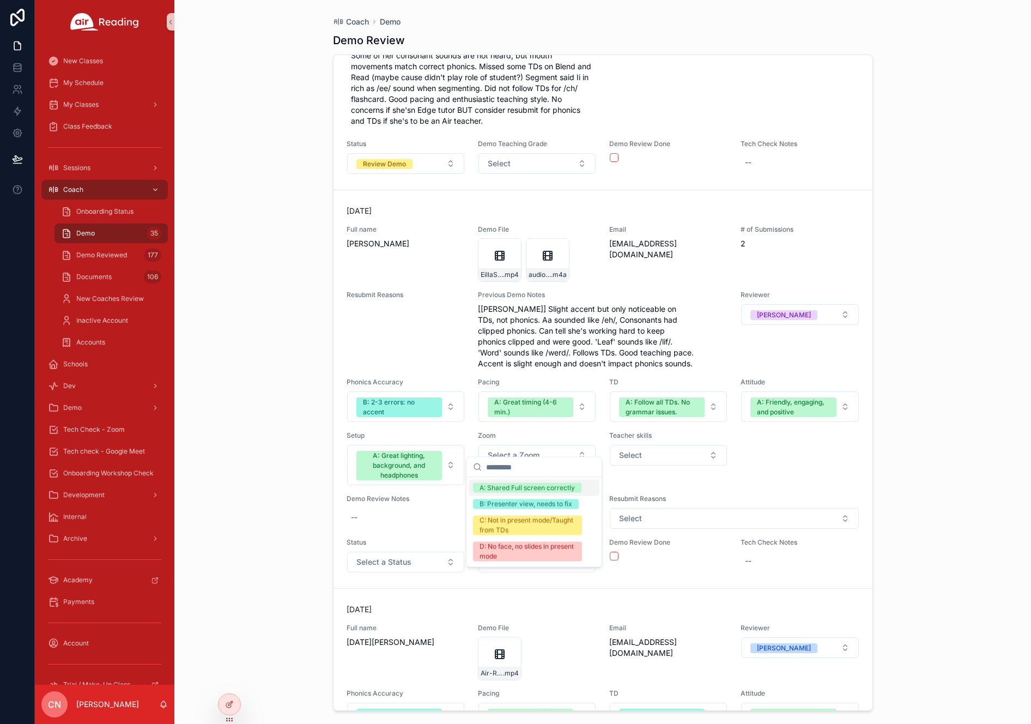
click at [517, 488] on div "A: Shared Full screen correctly" at bounding box center [526, 488] width 95 height 10
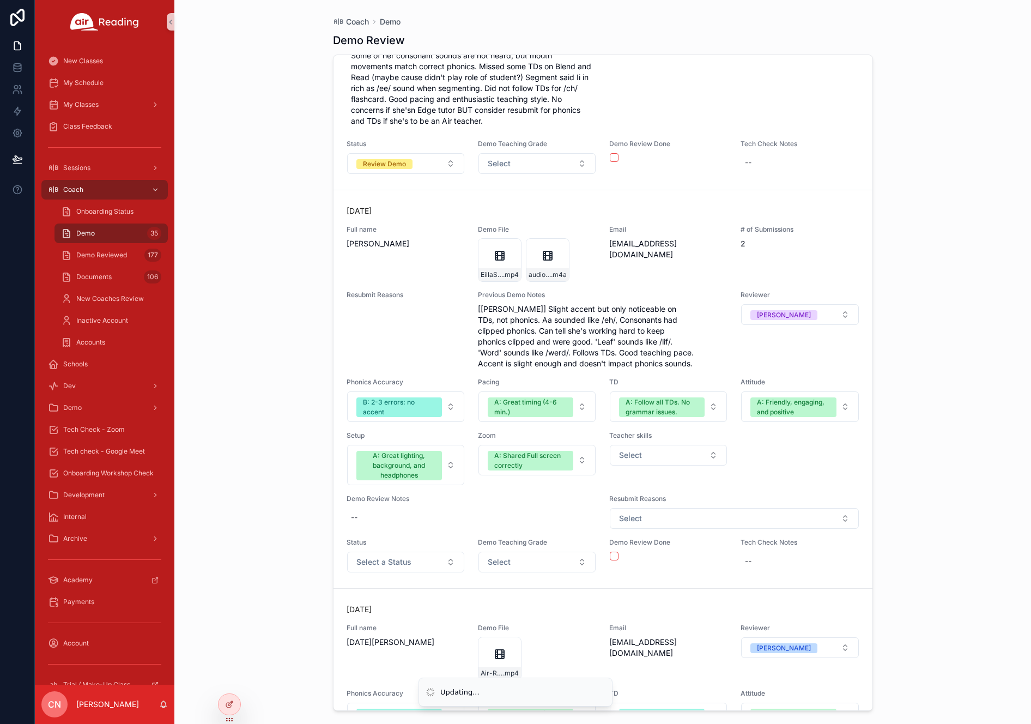
click at [629, 449] on span "Select" at bounding box center [630, 454] width 23 height 11
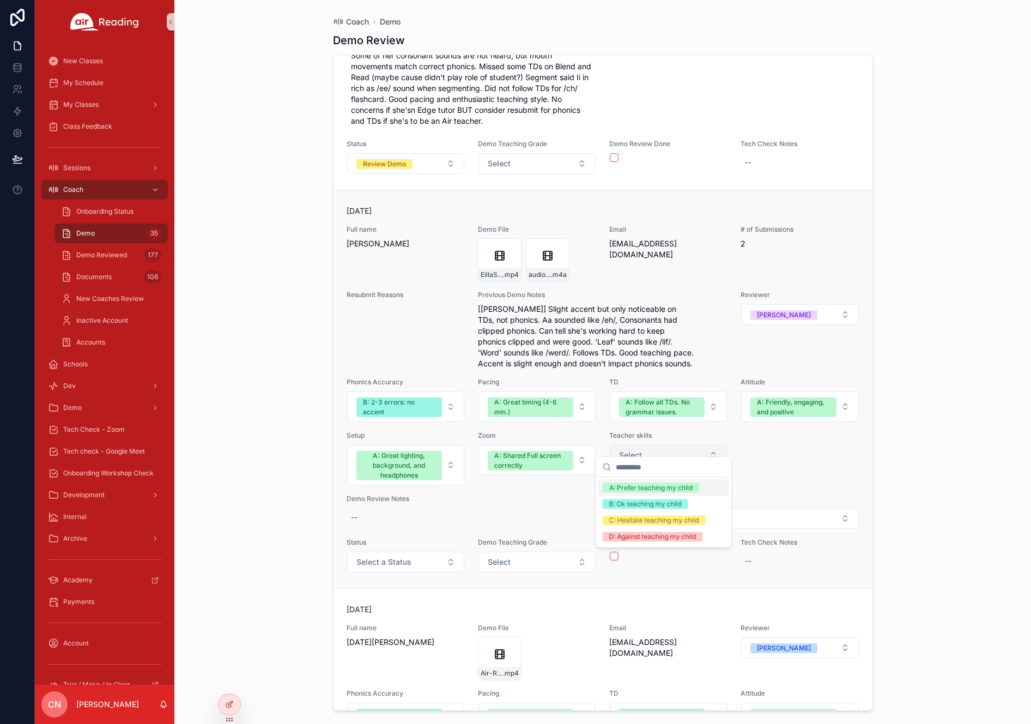
click at [629, 449] on span "Select" at bounding box center [630, 454] width 23 height 11
click at [505, 360] on div "3 days ago Full name Eilla Siken Demo File EillaSiken .mp4 audio1424224964 .m4a…" at bounding box center [602, 388] width 513 height 367
click at [513, 346] on span "[Chris] Slight accent but only noticeable on TDs, not phonics. Aa sounded like …" at bounding box center [603, 335] width 250 height 65
click at [518, 352] on span "[Chris] Slight accent but only noticeable on TDs, not phonics. Aa sounded like …" at bounding box center [603, 335] width 250 height 65
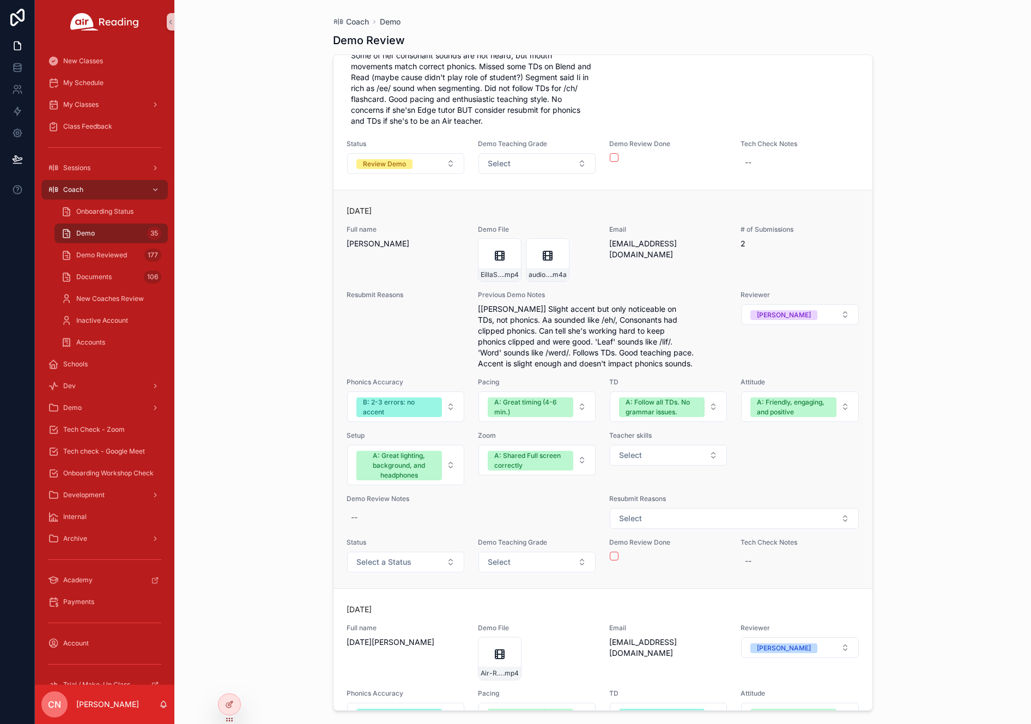
click at [407, 312] on div "Resubmit Reasons" at bounding box center [405, 329] width 118 height 78
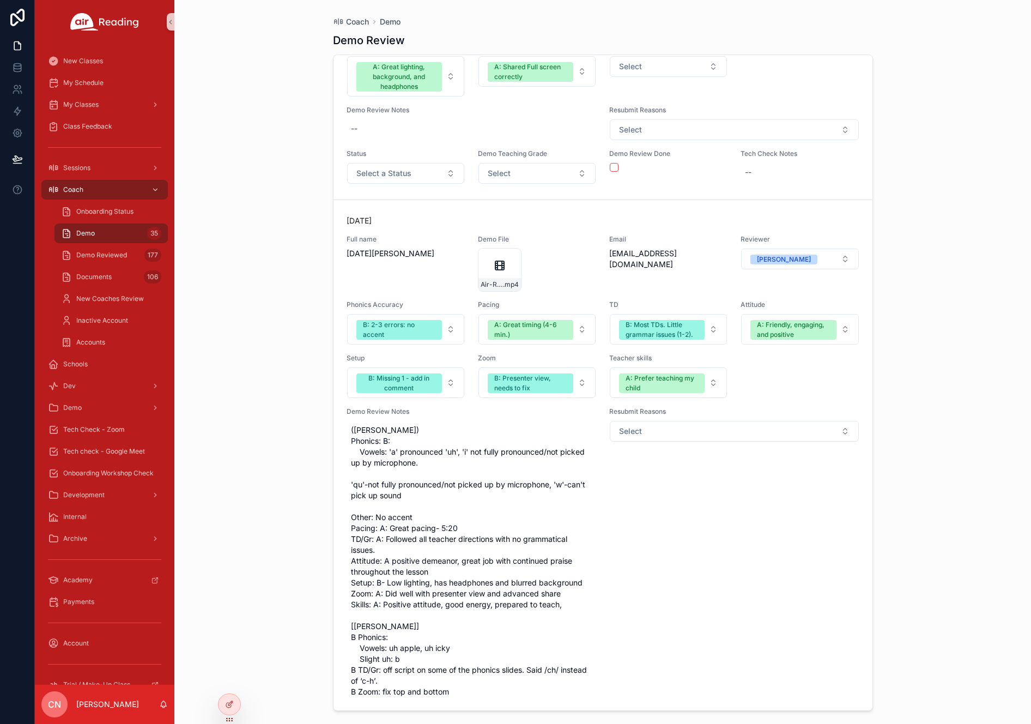
scroll to position [9714, 0]
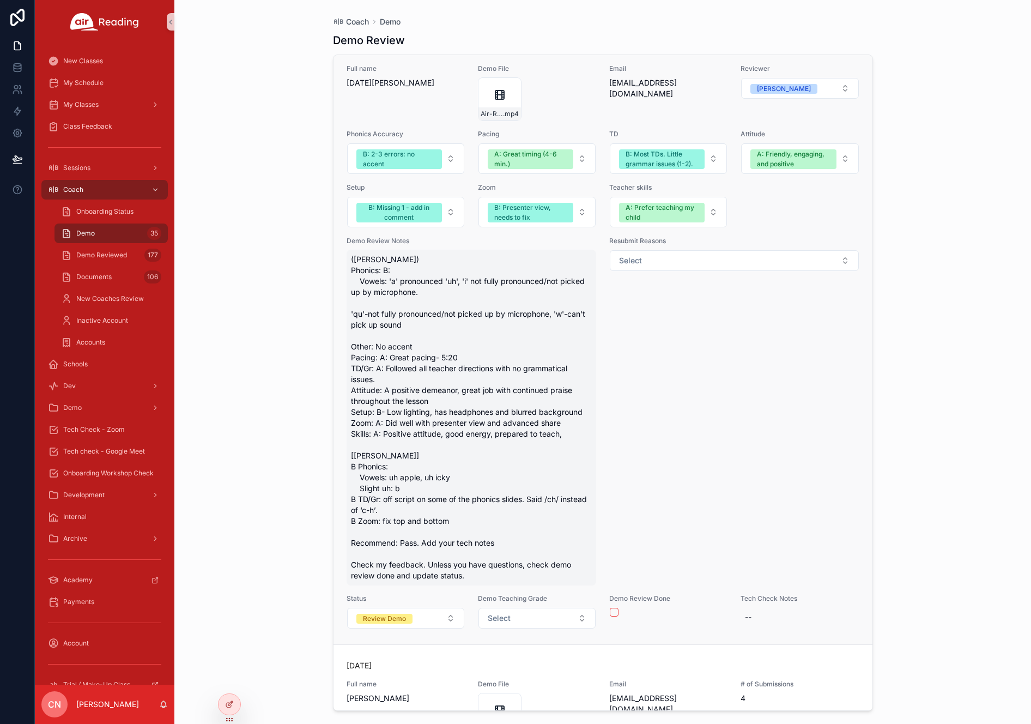
click at [400, 536] on span "([PERSON_NAME]) Phonics: B: Vowels: 'a' pronounced 'uh', 'i' not fully pronounc…" at bounding box center [471, 417] width 241 height 327
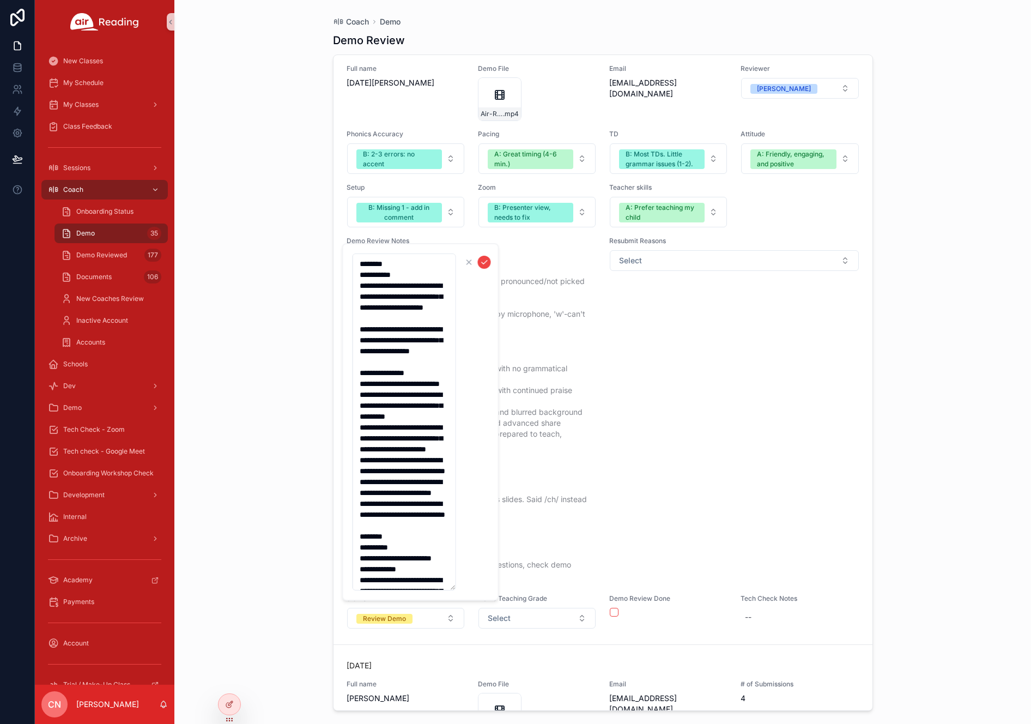
click at [400, 536] on textarea "**********" at bounding box center [404, 421] width 104 height 337
click at [615, 449] on div "Resubmit Reasons Select" at bounding box center [734, 410] width 250 height 349
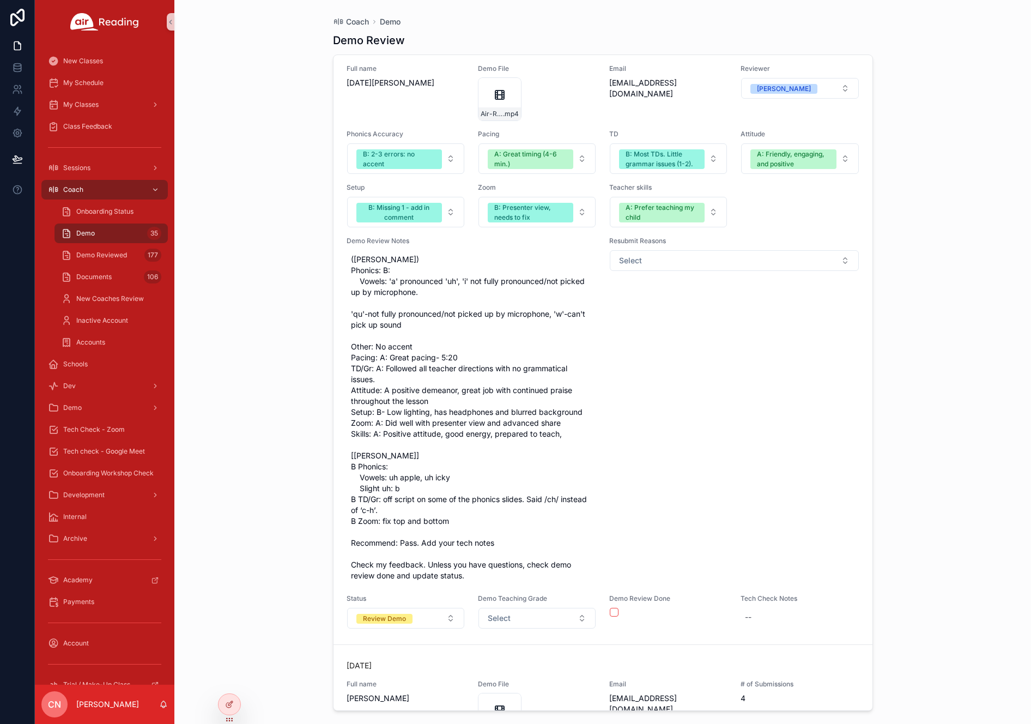
scroll to position [9089, 0]
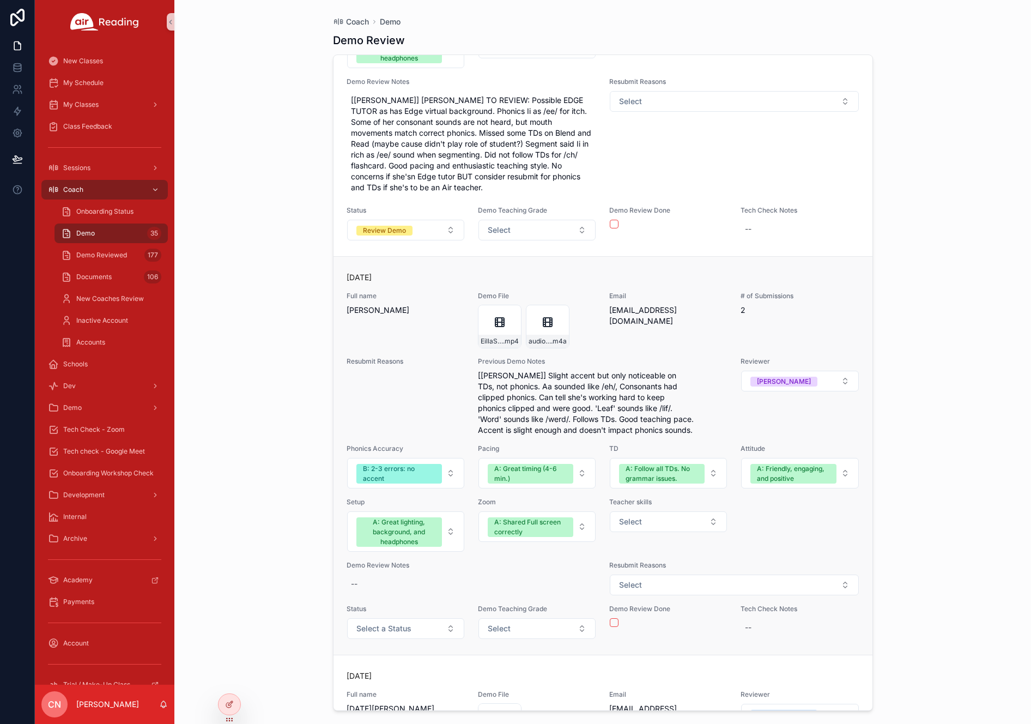
click at [510, 403] on span "[Chris] Slight accent but only noticeable on TDs, not phonics. Aa sounded like …" at bounding box center [603, 402] width 250 height 65
click at [501, 391] on span "[Chris] Slight accent but only noticeable on TDs, not phonics. Aa sounded like …" at bounding box center [603, 402] width 250 height 65
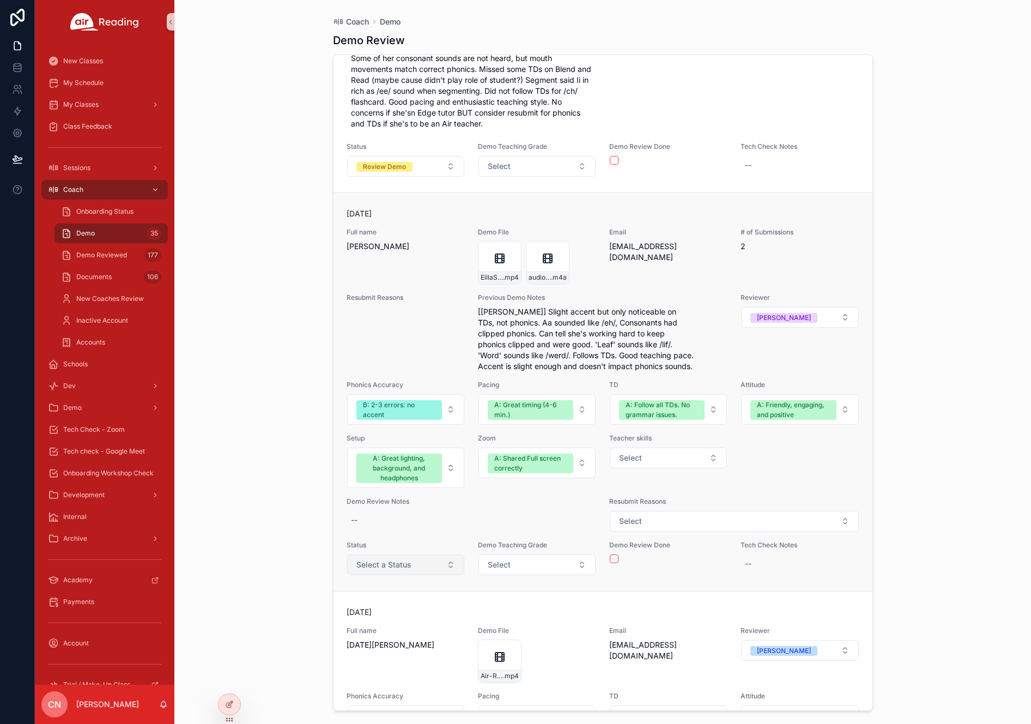
click at [411, 557] on button "Select a Status" at bounding box center [405, 564] width 117 height 21
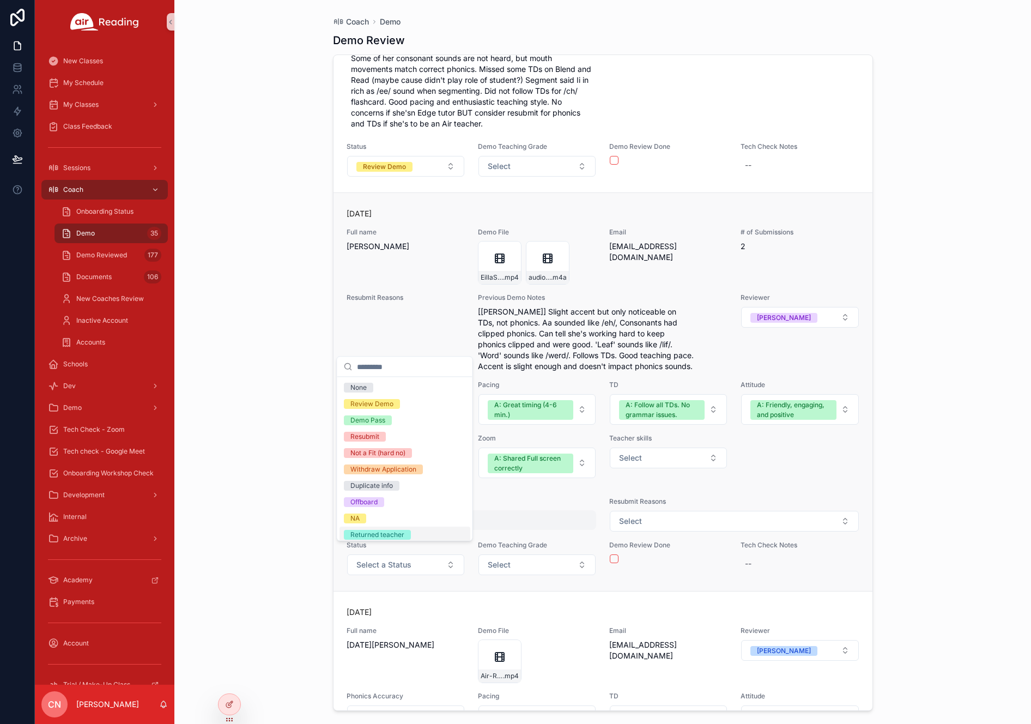
click at [542, 515] on div "--" at bounding box center [471, 520] width 250 height 20
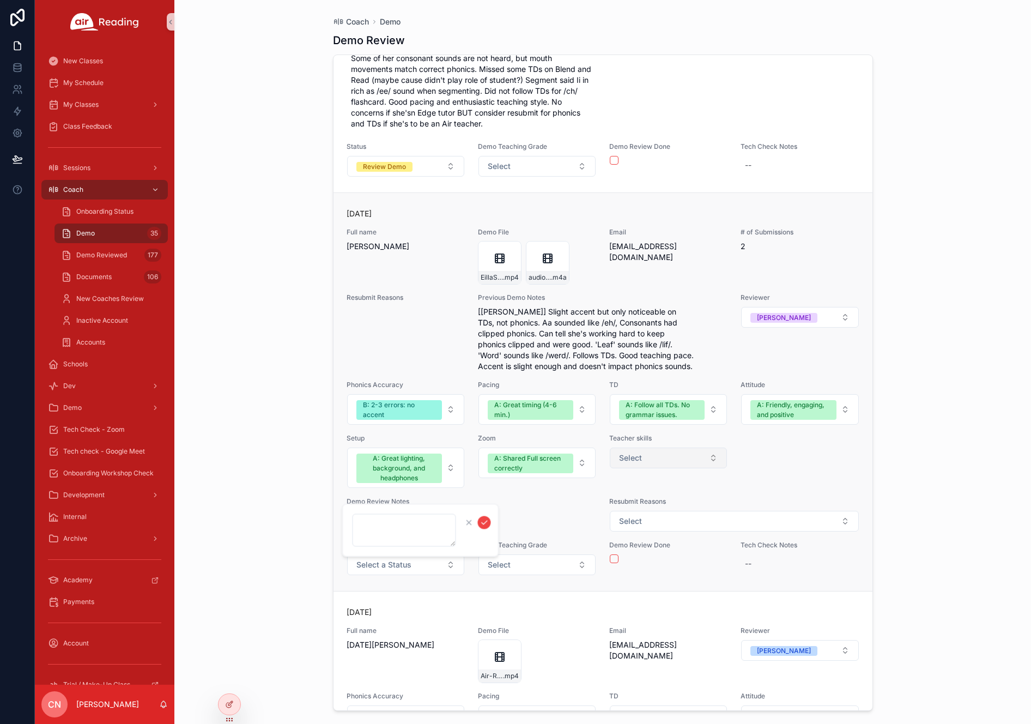
click at [660, 447] on button "Select" at bounding box center [668, 457] width 117 height 21
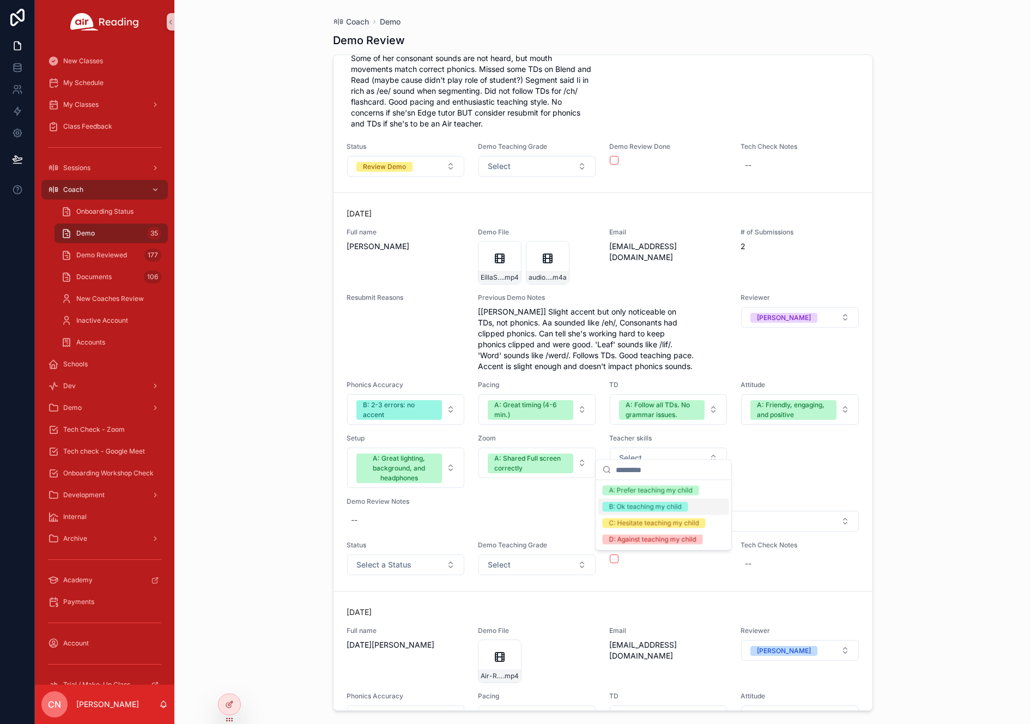
click at [670, 504] on div "B: Ok teaching my child" at bounding box center [645, 507] width 72 height 10
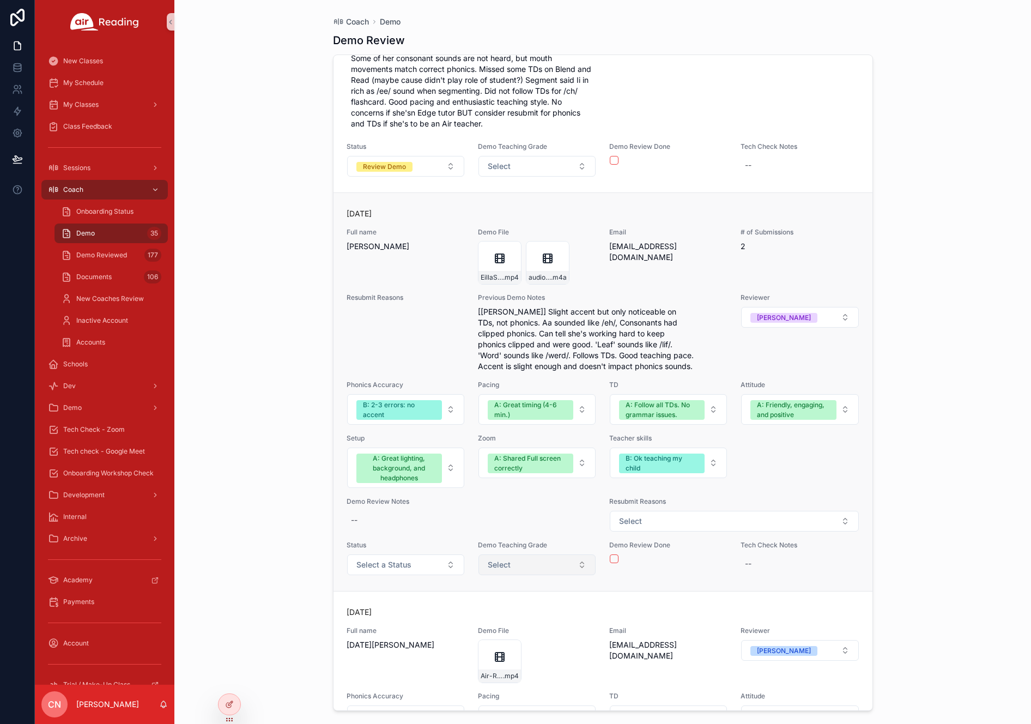
click at [526, 554] on button "Select" at bounding box center [536, 564] width 117 height 21
click at [527, 630] on div "B: Minor concerns" at bounding box center [507, 630] width 56 height 10
click at [364, 559] on span "Select a Status" at bounding box center [383, 564] width 55 height 11
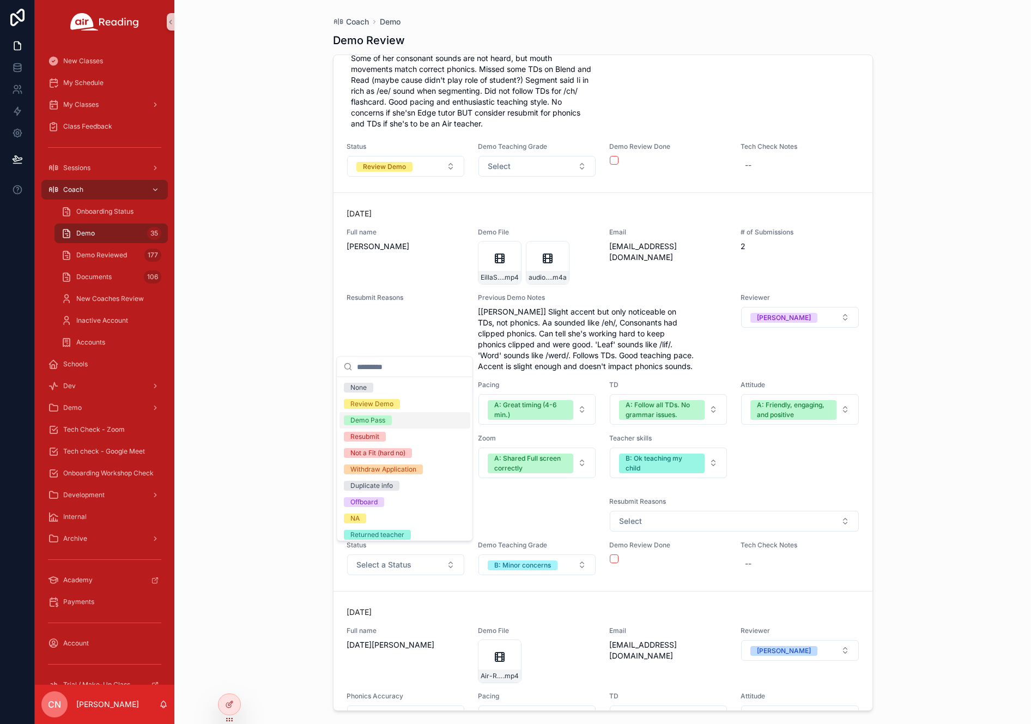
click at [374, 421] on div "Demo Pass" at bounding box center [367, 420] width 35 height 10
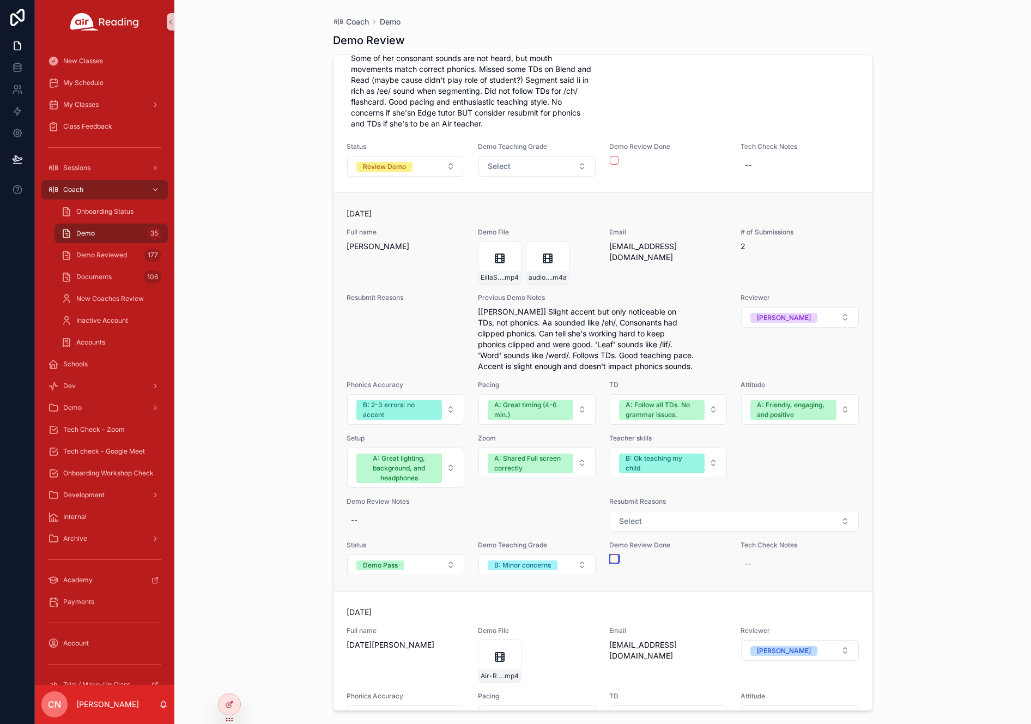
click at [611, 554] on button "scrollable content" at bounding box center [614, 558] width 9 height 9
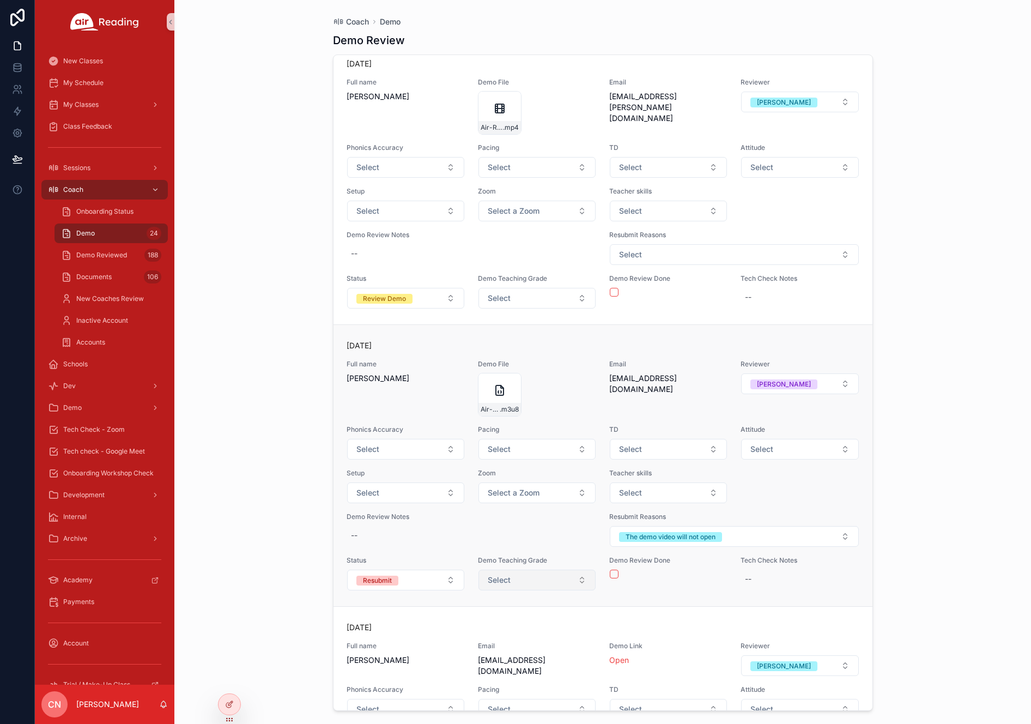
scroll to position [4814, 0]
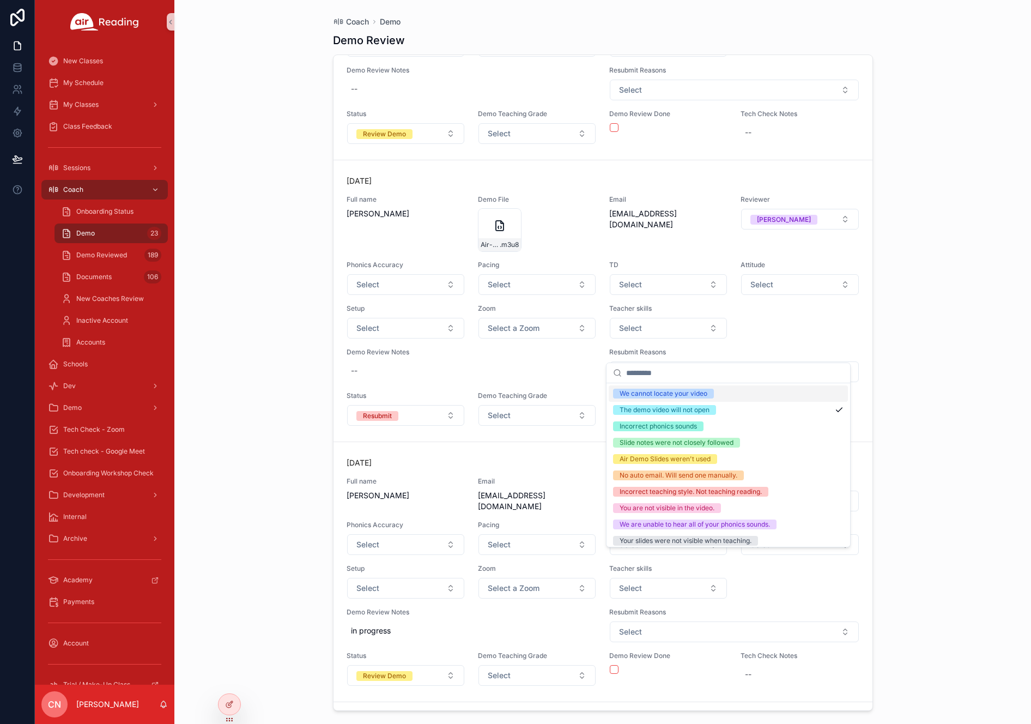
click at [749, 361] on button "The demo video will not open" at bounding box center [734, 371] width 249 height 21
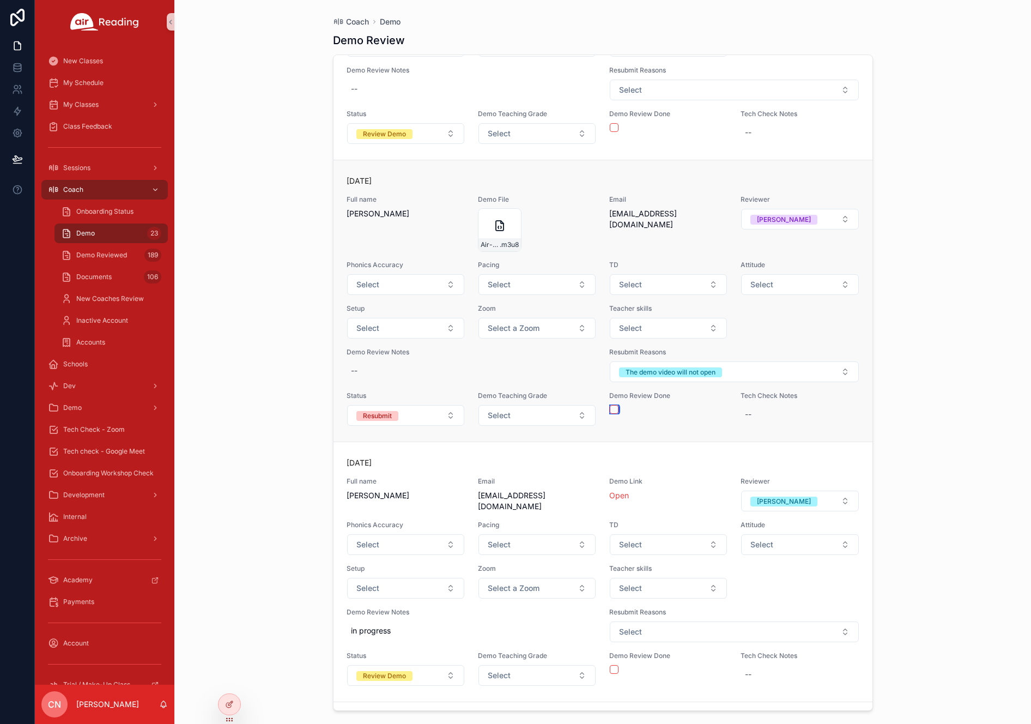
click at [611, 405] on button "scrollable content" at bounding box center [614, 409] width 9 height 9
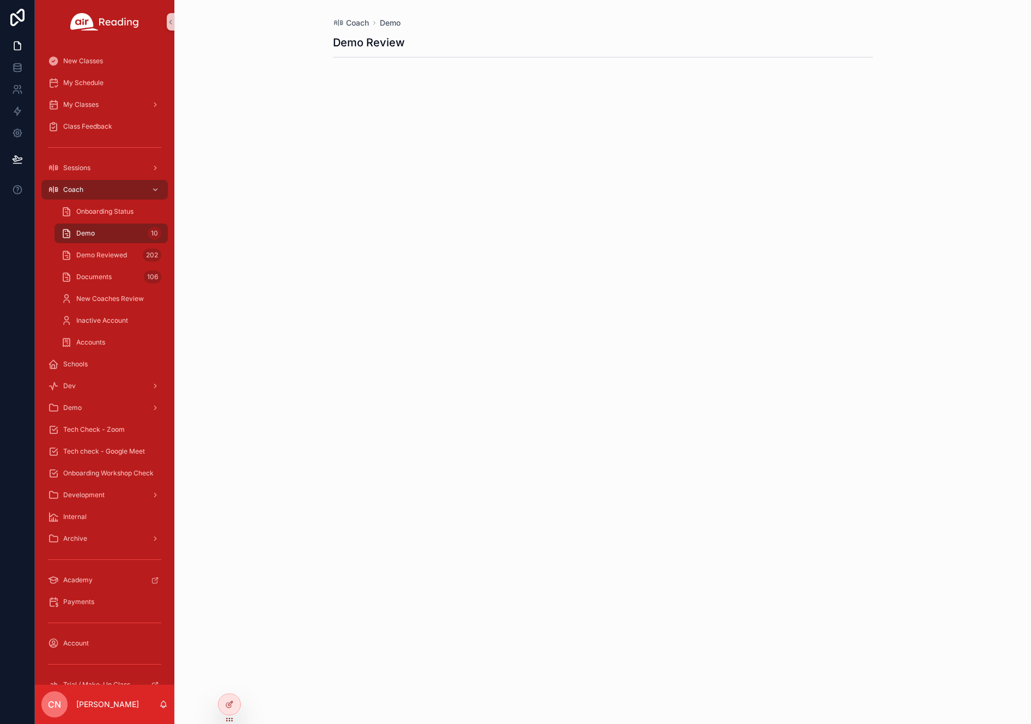
scroll to position [956, 0]
click link "Open"
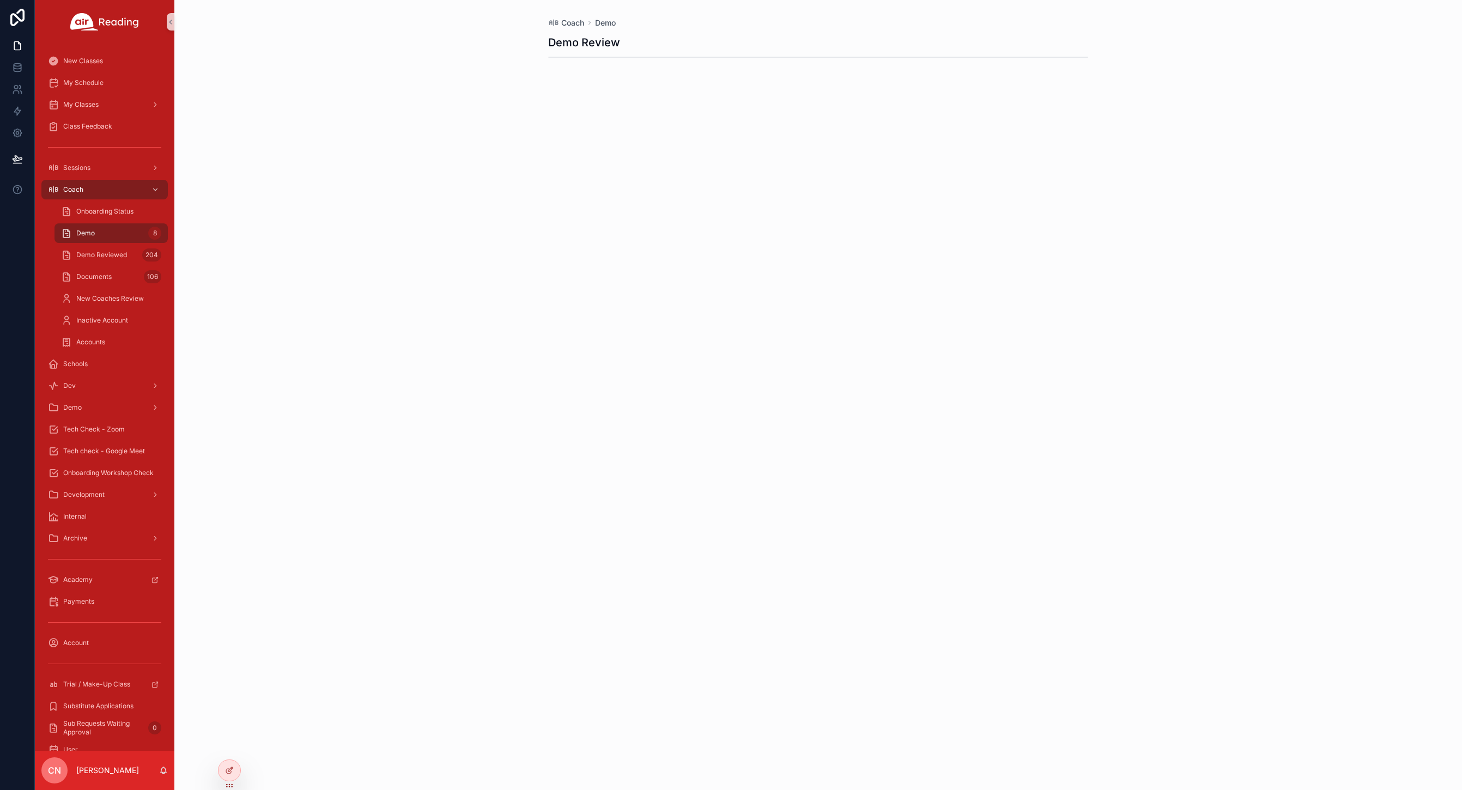
scroll to position [794, 0]
click link "Open"
